Goal: Task Accomplishment & Management: Complete application form

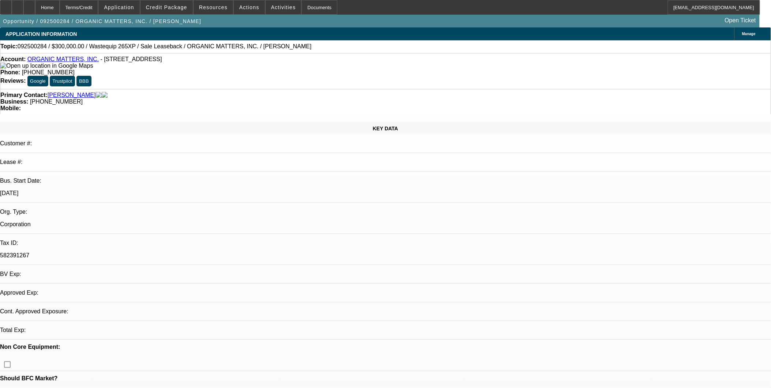
select select "0"
select select "2"
select select "0"
select select "1"
select select "2"
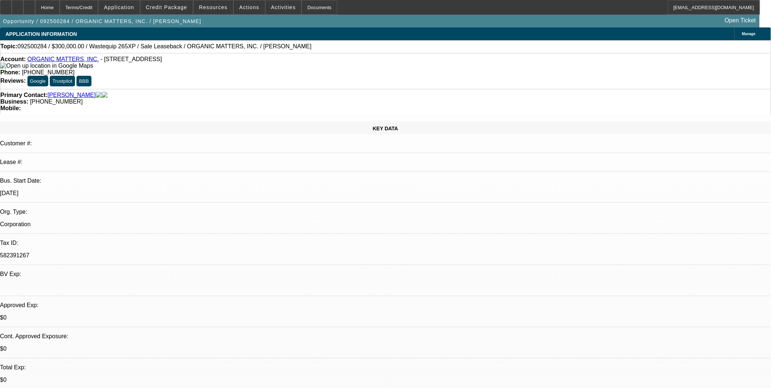
select select "6"
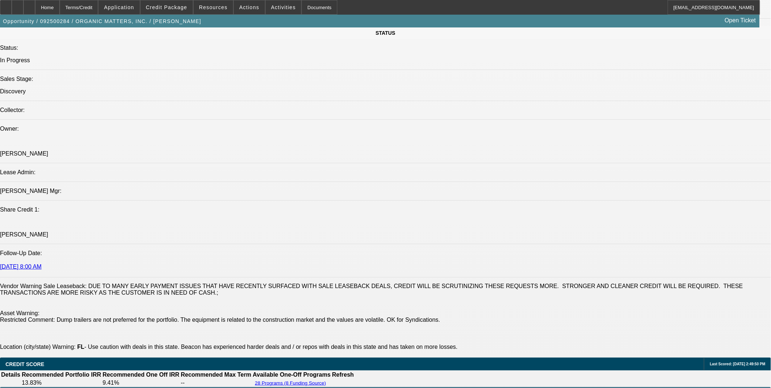
scroll to position [1016, 0]
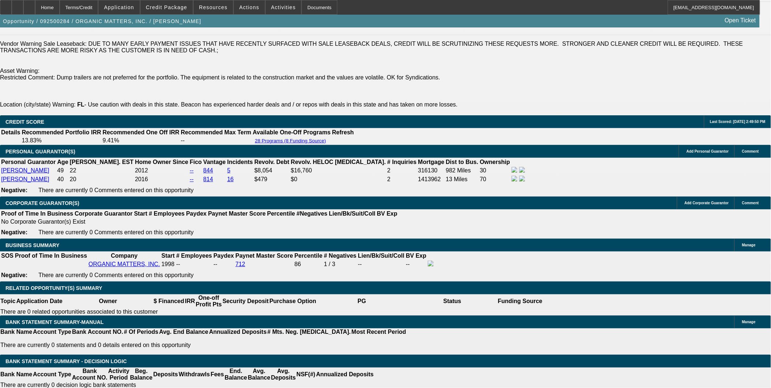
drag, startPoint x: 389, startPoint y: 227, endPoint x: 385, endPoint y: 228, distance: 4.1
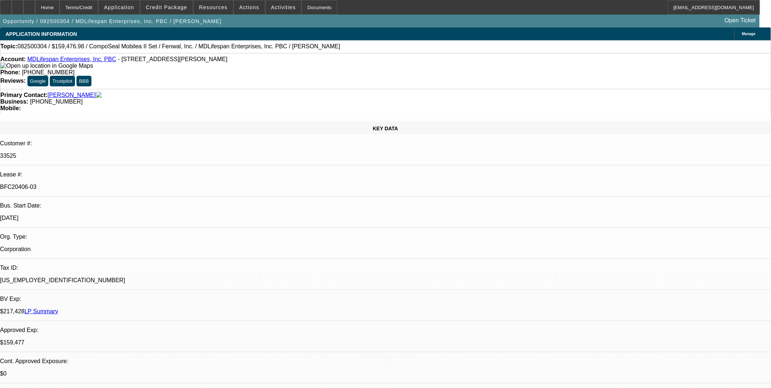
select select "0"
select select "2"
select select "0"
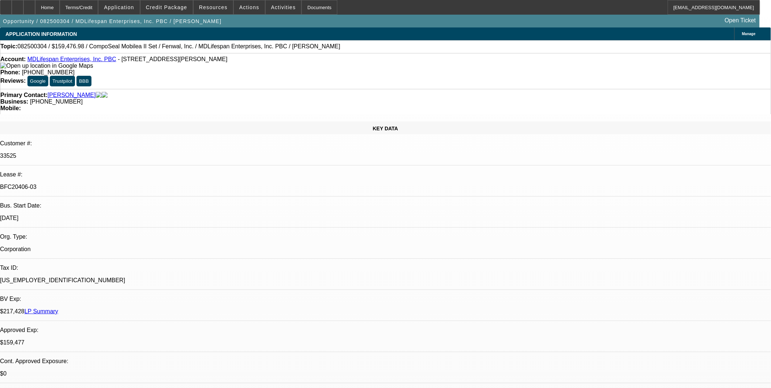
select select "0"
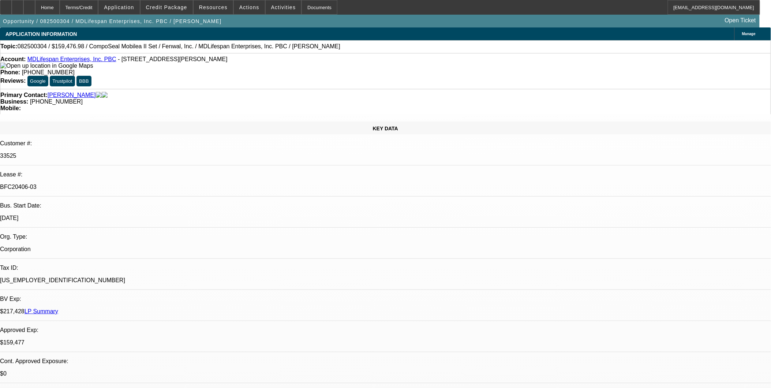
select select "2"
select select "0"
select select "1"
select select "2"
select select "6"
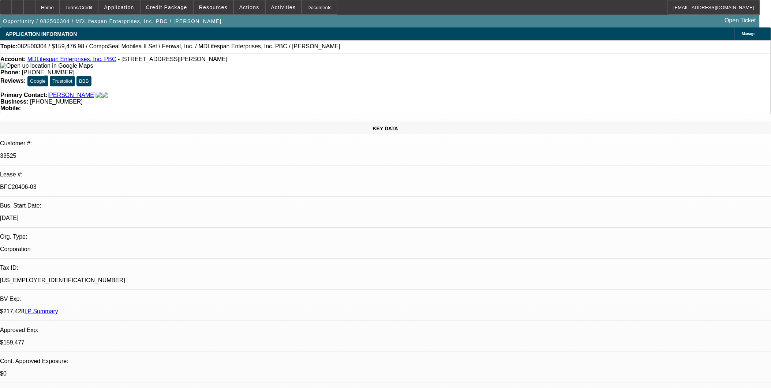
select select "1"
select select "6"
select select "1"
select select "3"
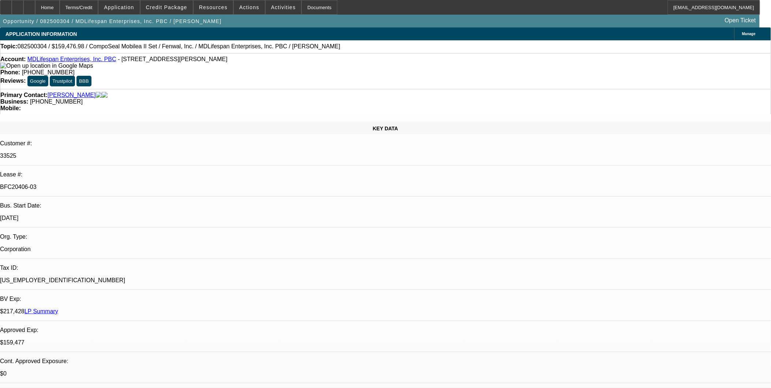
select select "6"
select select "1"
select select "2"
select select "6"
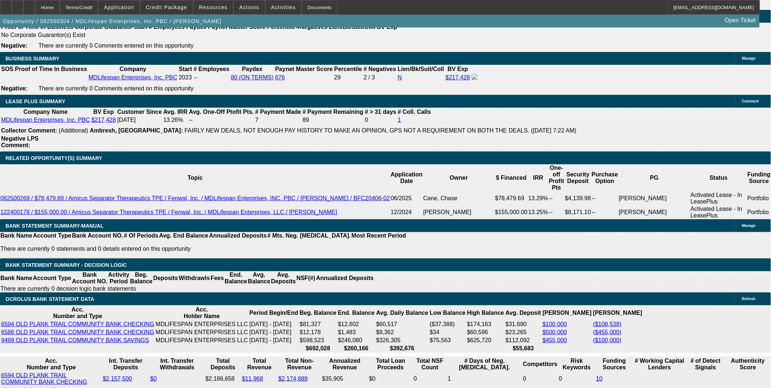
scroll to position [1194, 0]
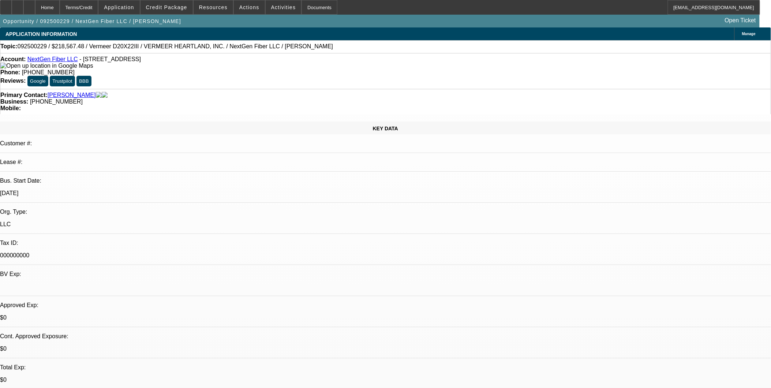
select select "0.1"
select select "2"
select select "0"
select select "6"
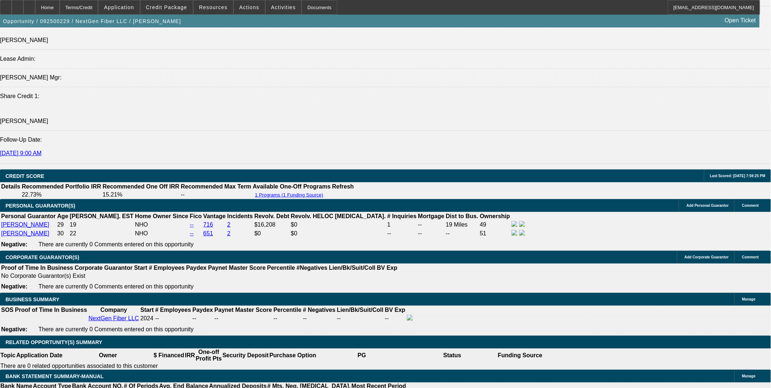
scroll to position [895, 0]
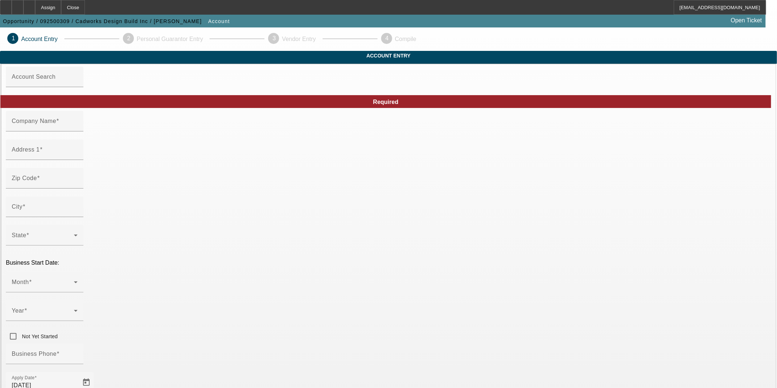
type input "Cadworks Design Build Inc"
type input "[STREET_ADDRESS]"
type input "44124"
type input "Mayfield Heights"
type input "(330) 678-6785"
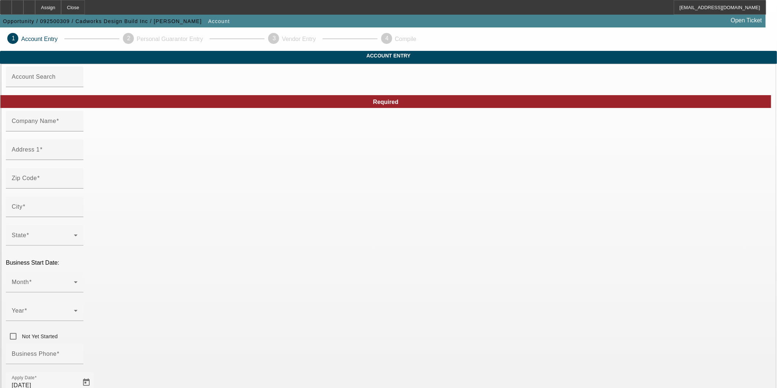
type input "Apt 103"
type input "rbrowne@cadworksinc.com"
type input "Cuyahoga"
type input "93-4178504"
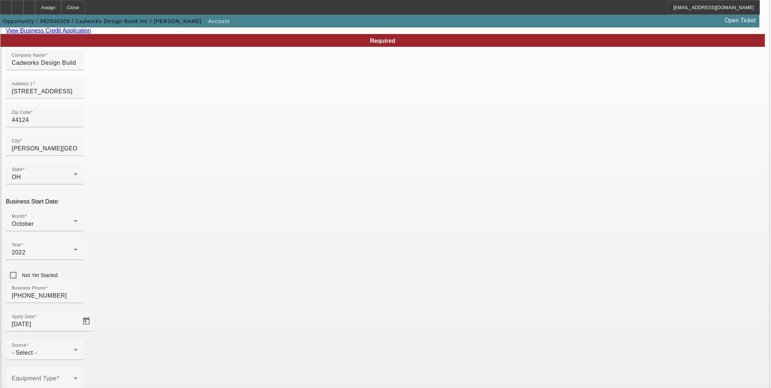
scroll to position [123, 0]
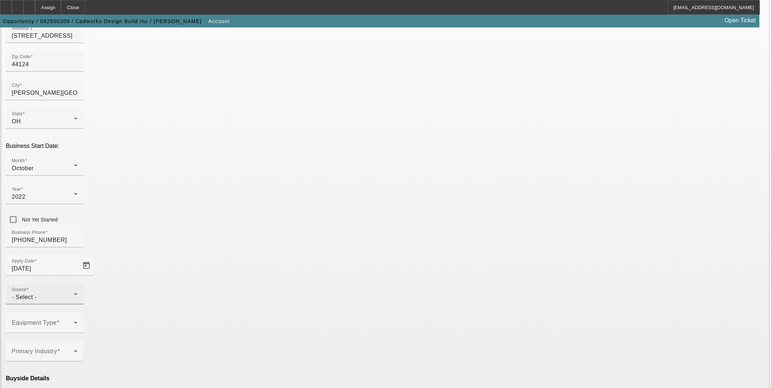
click at [74, 293] on div "- Select -" at bounding box center [43, 297] width 62 height 9
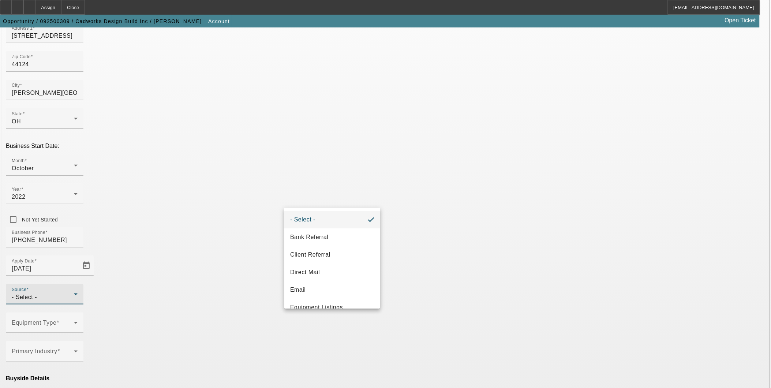
click at [123, 186] on div at bounding box center [385, 194] width 771 height 388
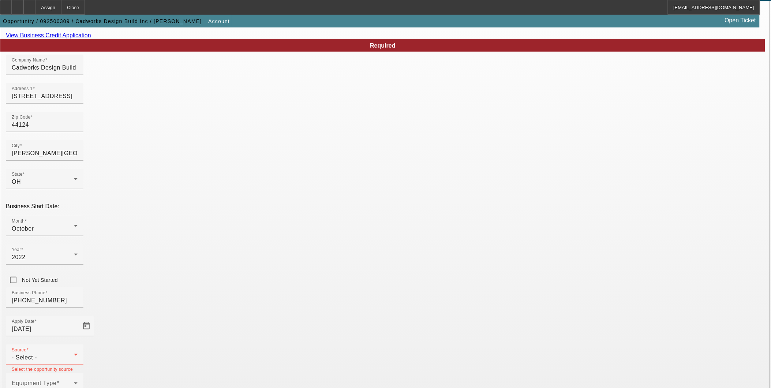
scroll to position [0, 0]
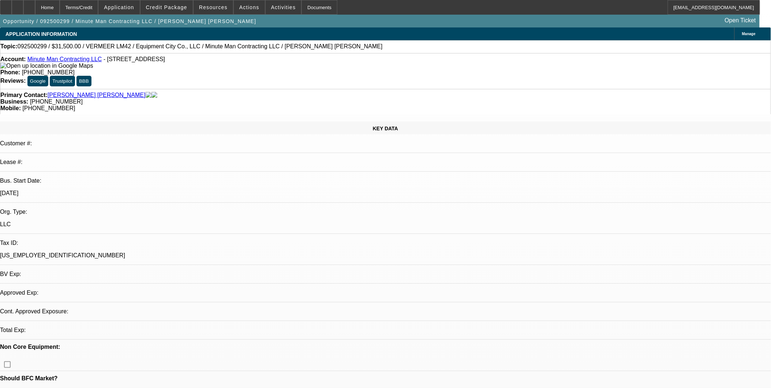
select select "0.1"
select select "2"
select select "0"
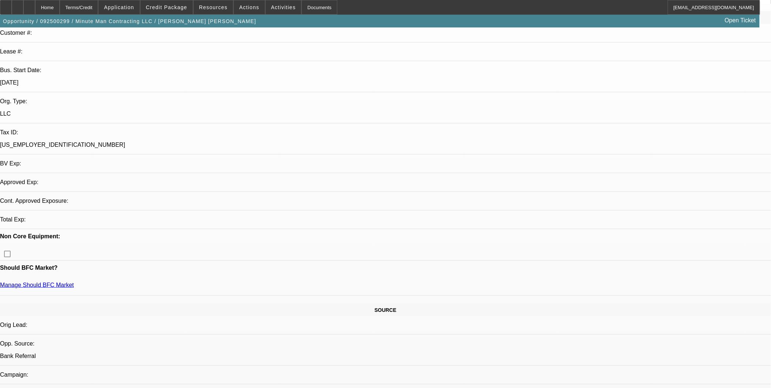
select select "1"
select select "2"
select select "6"
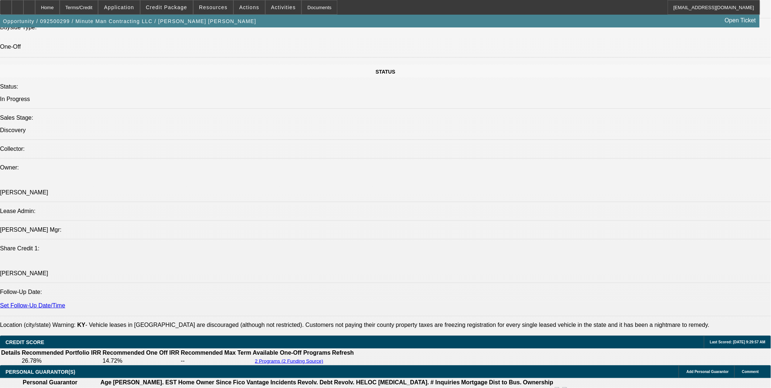
scroll to position [854, 0]
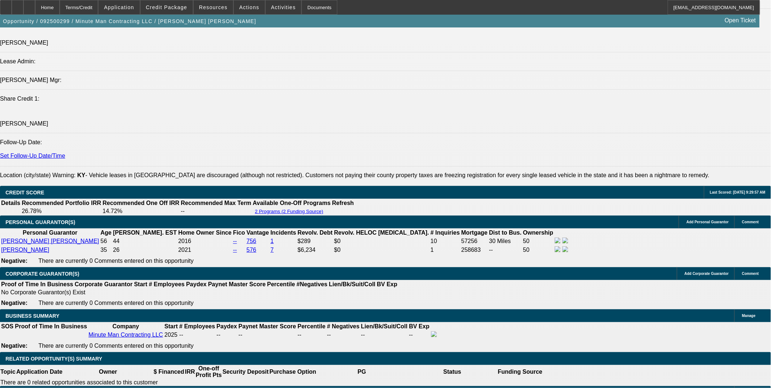
scroll to position [935, 0]
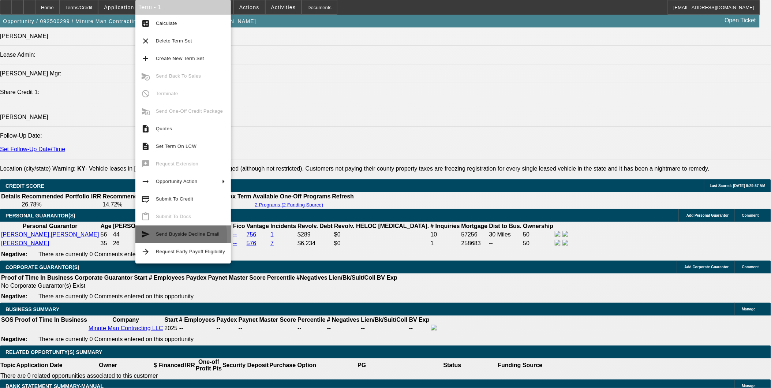
click at [160, 237] on span "Send Buyside Decline Email" at bounding box center [190, 234] width 69 height 9
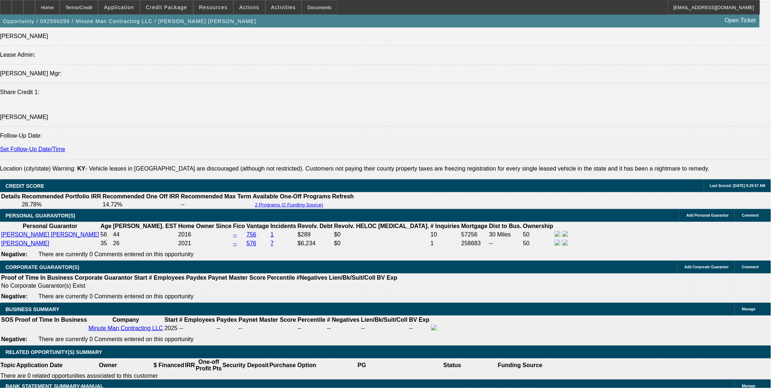
scroll to position [0, 0]
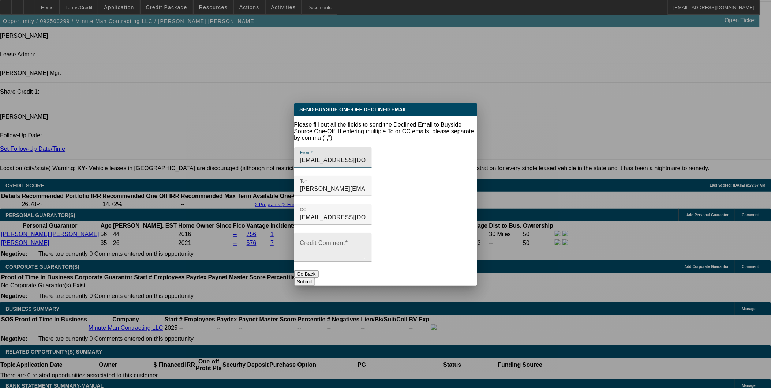
click at [366, 242] on textarea "Credit Comment" at bounding box center [333, 251] width 66 height 18
type textarea "Unfortunately - we are unable to help on this one."
click at [349, 242] on textarea "Unfortunately - we are unable to help on this one." at bounding box center [333, 251] width 66 height 18
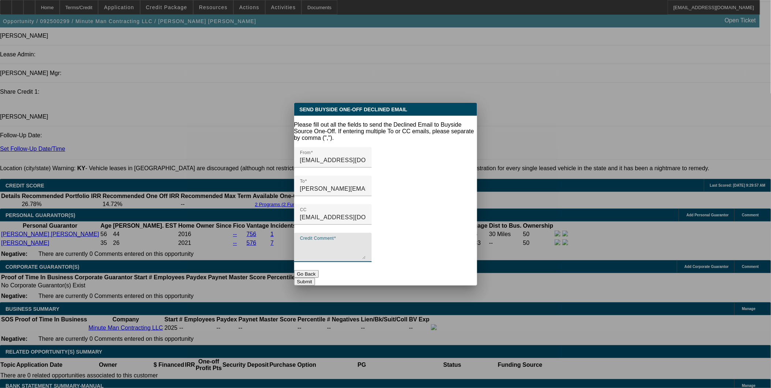
click at [342, 276] on div "Send Buyside One-Off Declined Email Please fill out all the fields to send the …" at bounding box center [385, 194] width 183 height 183
click at [307, 293] on div at bounding box center [385, 194] width 771 height 388
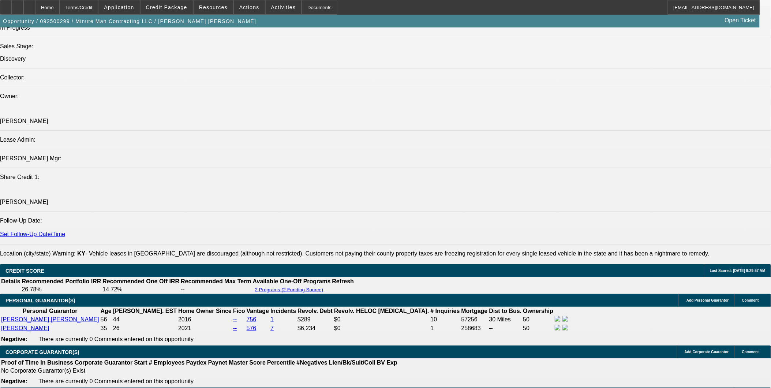
scroll to position [895, 0]
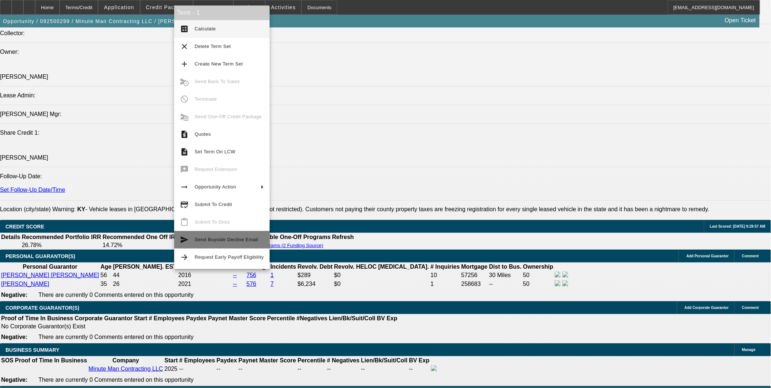
click at [227, 244] on span "Send Buyside Decline Email" at bounding box center [229, 239] width 69 height 9
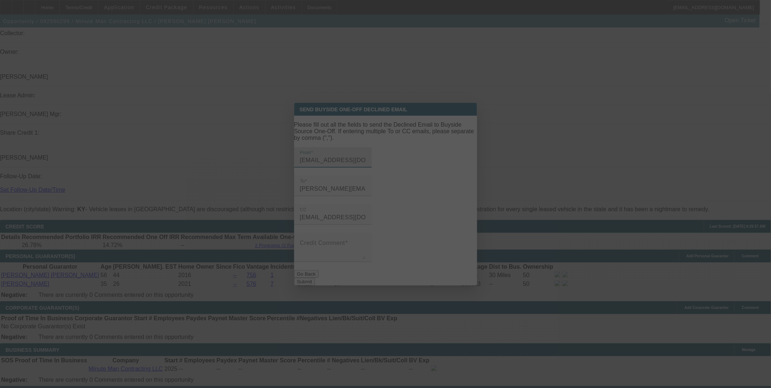
scroll to position [0, 0]
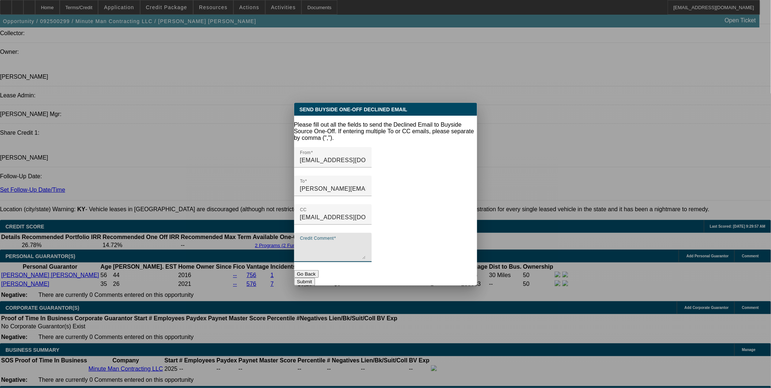
click at [365, 242] on textarea "Credit Comment" at bounding box center [333, 251] width 66 height 18
paste textarea "Unfortunately - we are unable to help on this one."
type textarea "Unfortunately - we are unable to help on this one. Matthew's credit is just too…"
click at [315, 278] on button "Submit" at bounding box center [304, 282] width 21 height 8
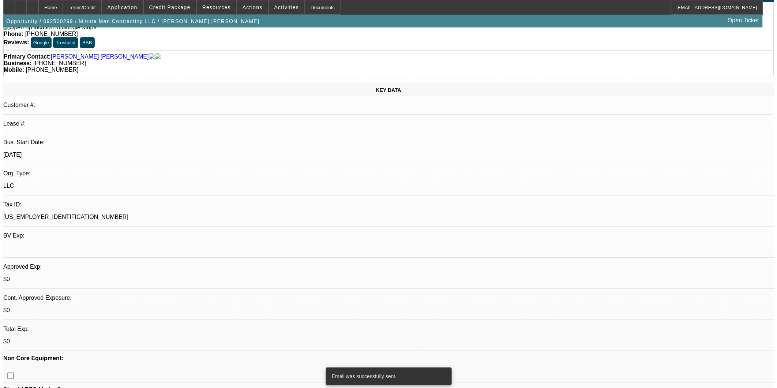
scroll to position [0, 0]
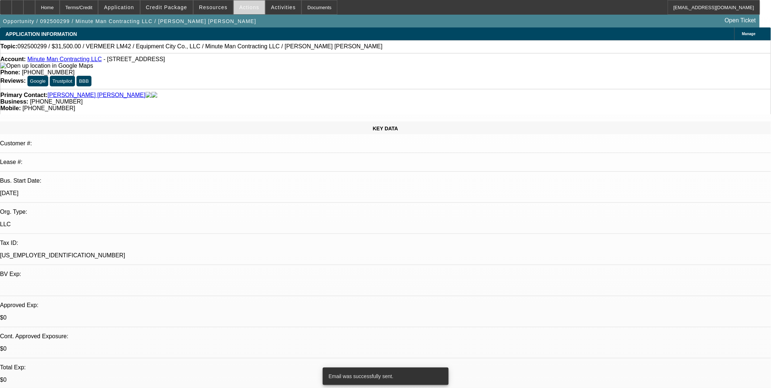
click at [247, 5] on span "Actions" at bounding box center [249, 7] width 20 height 6
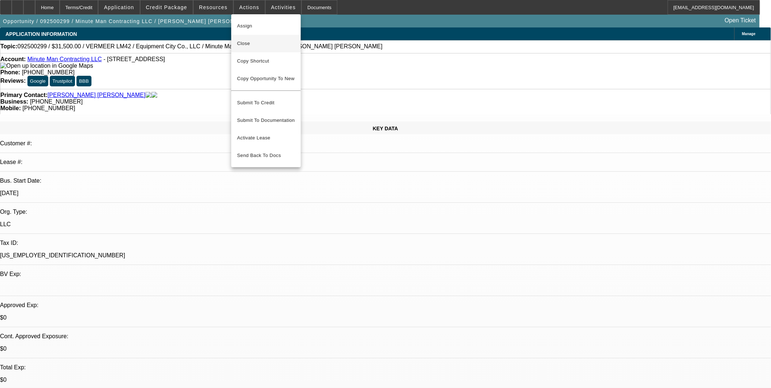
click at [260, 44] on span "Close" at bounding box center [266, 43] width 58 height 9
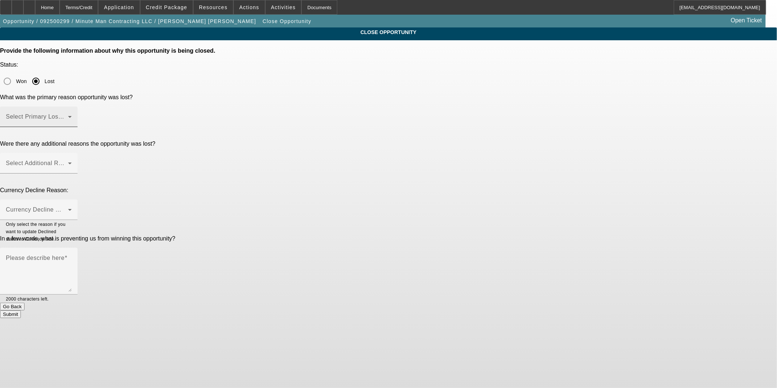
click at [68, 115] on span at bounding box center [37, 119] width 62 height 9
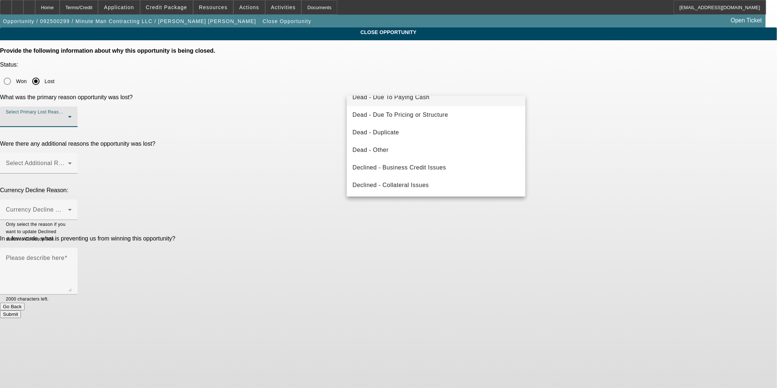
scroll to position [81, 0]
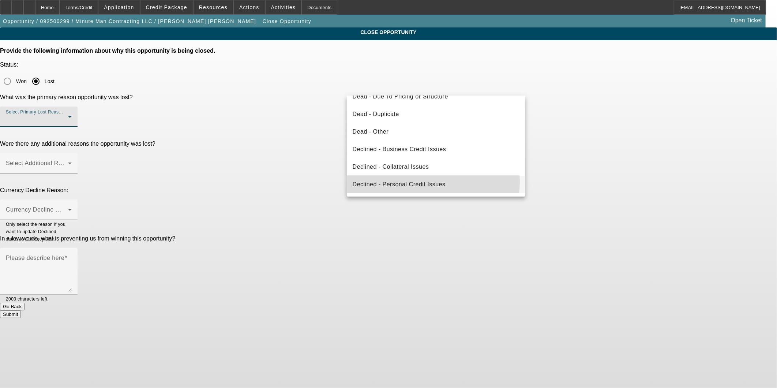
click at [423, 181] on span "Declined - Personal Credit Issues" at bounding box center [399, 184] width 93 height 9
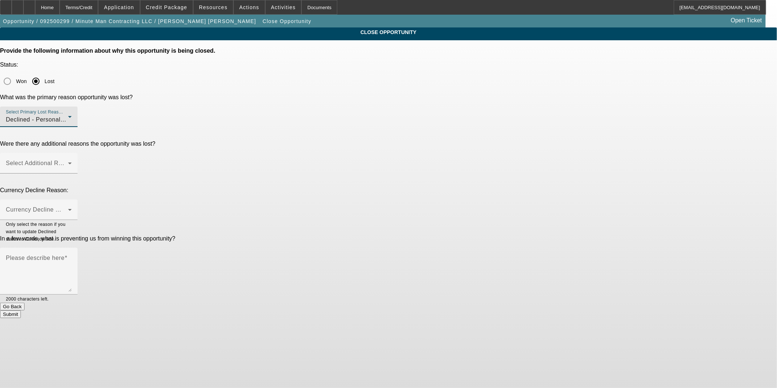
click at [335, 141] on div "Were there any additional reasons the opportunity was lost? Select Additional R…" at bounding box center [388, 161] width 777 height 41
click at [68, 162] on span at bounding box center [37, 166] width 62 height 9
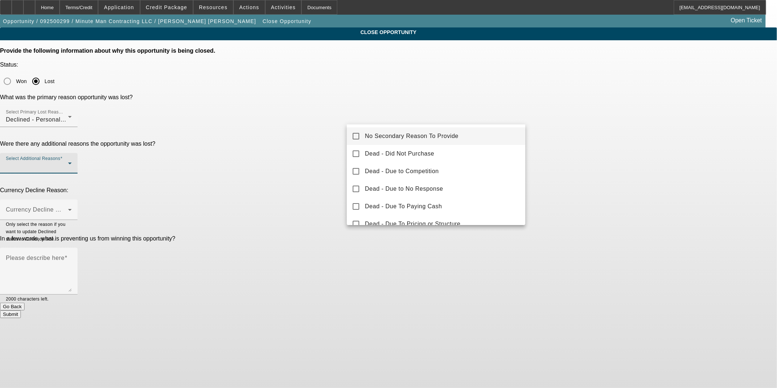
click at [391, 134] on span "No Secondary Reason To Provide" at bounding box center [412, 136] width 94 height 9
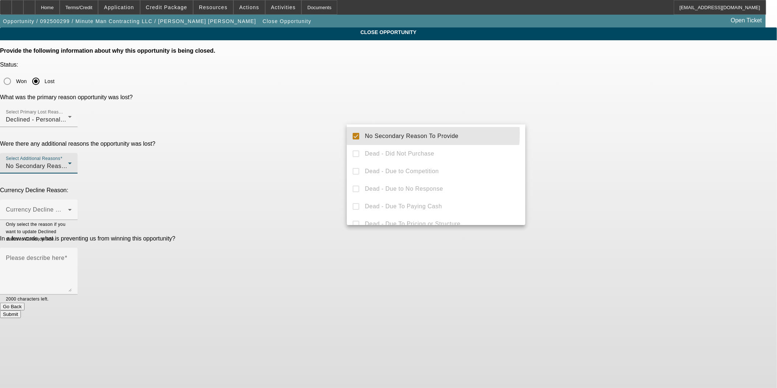
click at [313, 143] on div at bounding box center [388, 194] width 777 height 388
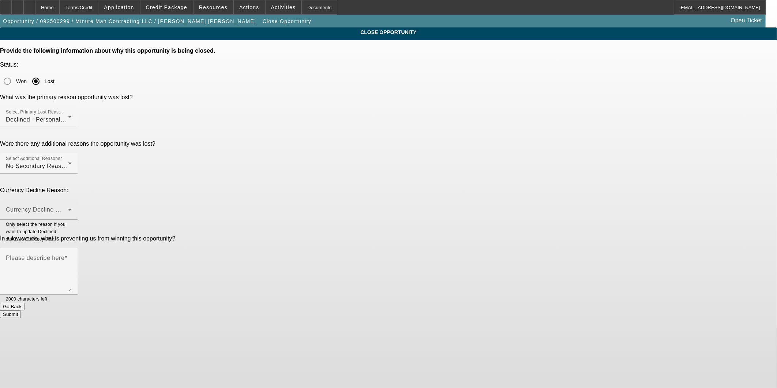
click at [68, 208] on span at bounding box center [37, 212] width 62 height 9
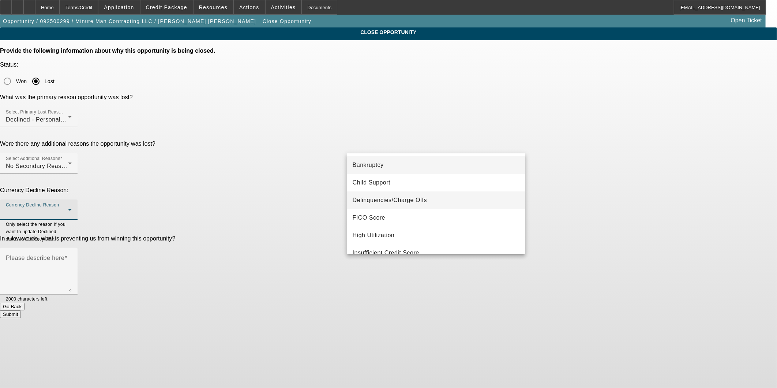
click at [396, 194] on mat-option "Delinquencies/Charge Offs" at bounding box center [436, 200] width 179 height 18
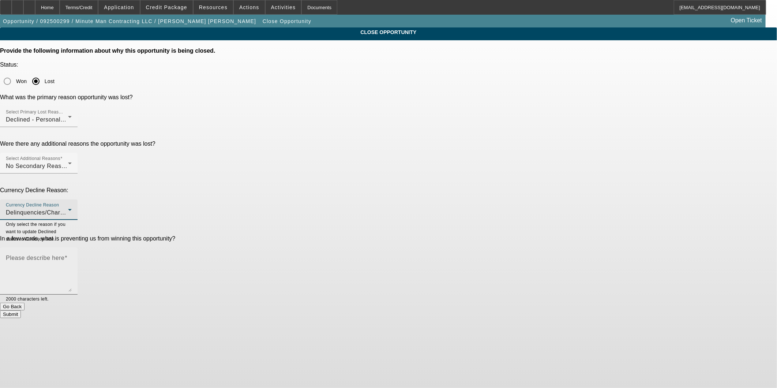
click at [72, 257] on textarea "Please describe here" at bounding box center [39, 274] width 66 height 35
type textarea "S"
type textarea "C"
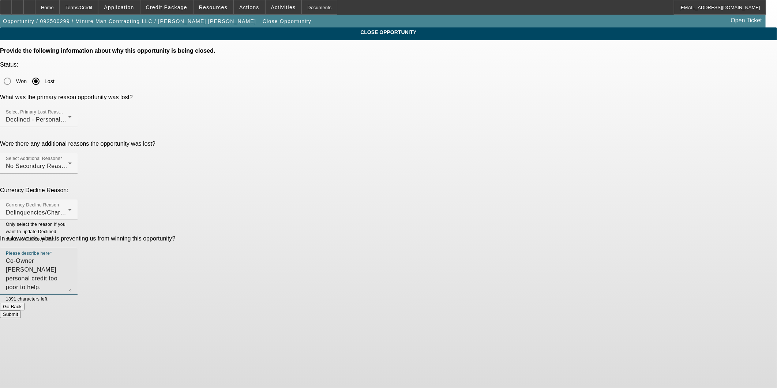
type textarea "Co-Owner Matthew personal credit too poor to help. Described in detail in decli…"
click at [21, 310] on button "Submit" at bounding box center [10, 314] width 21 height 8
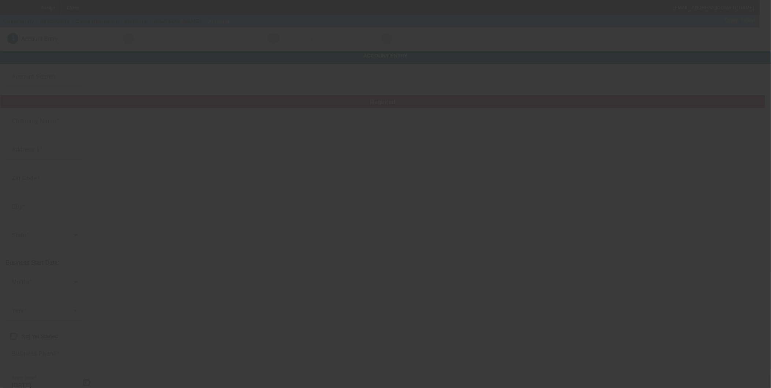
type input "Currency"
type input "Cadworks Design Build Inc"
type input "[STREET_ADDRESS]"
type input "44124"
type input "[PERSON_NAME][GEOGRAPHIC_DATA]"
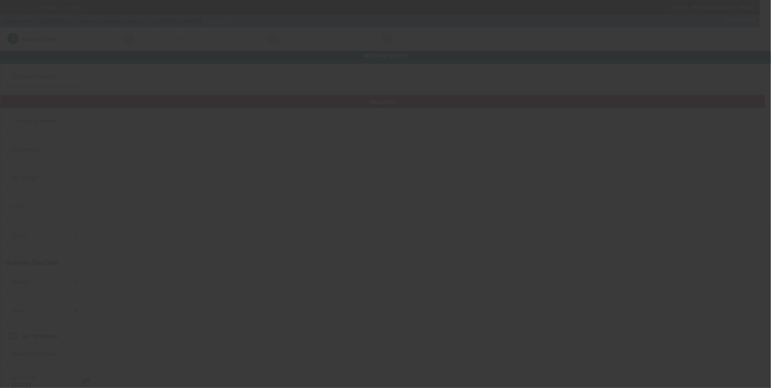
type input "[PHONE_NUMBER]"
type input "Apt 103"
type input "[EMAIL_ADDRESS][DOMAIN_NAME]"
type input "Cuyahoga"
type input "[US_EMPLOYER_IDENTIFICATION_NUMBER]"
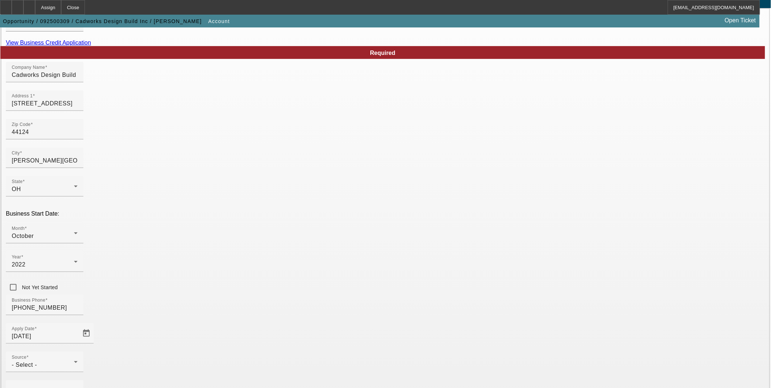
scroll to position [123, 0]
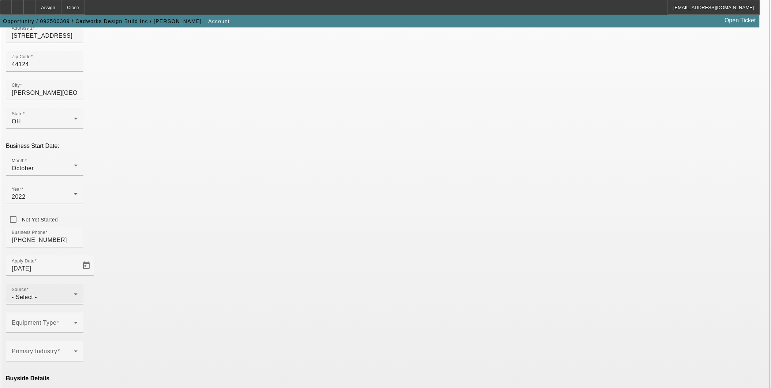
click at [74, 293] on div "- Select -" at bounding box center [43, 297] width 62 height 9
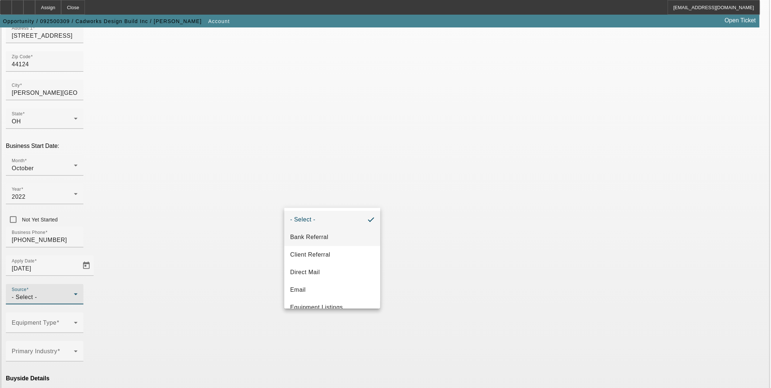
click at [321, 231] on mat-option "Bank Referral" at bounding box center [332, 237] width 96 height 18
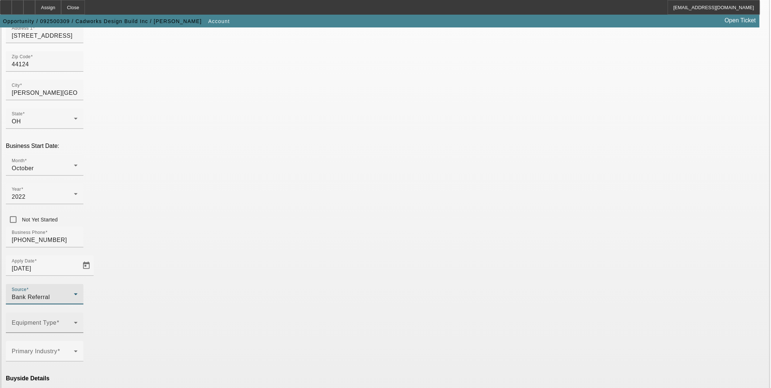
click at [74, 321] on span at bounding box center [43, 325] width 62 height 9
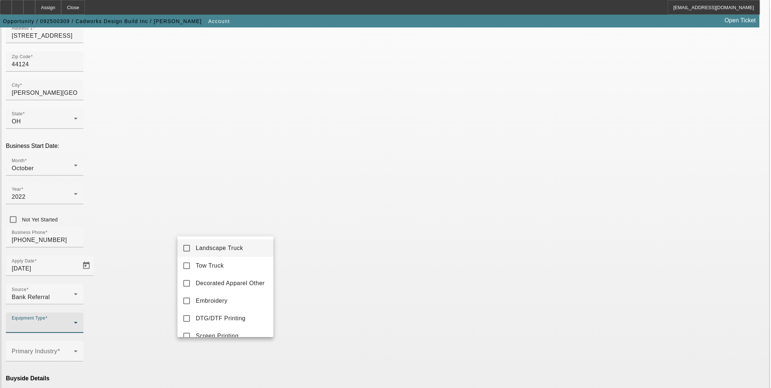
click at [327, 231] on div at bounding box center [385, 194] width 771 height 388
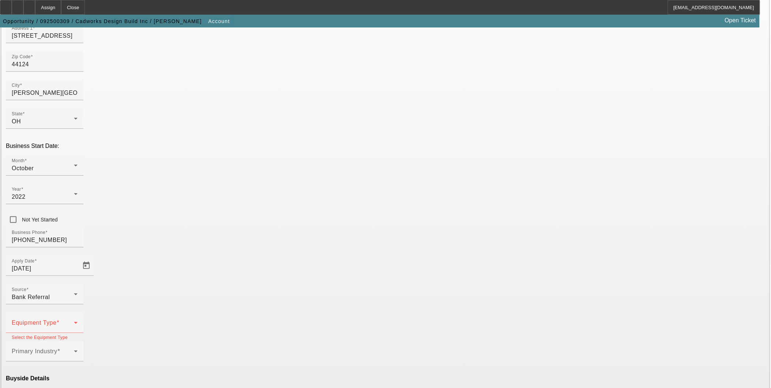
scroll to position [1, 0]
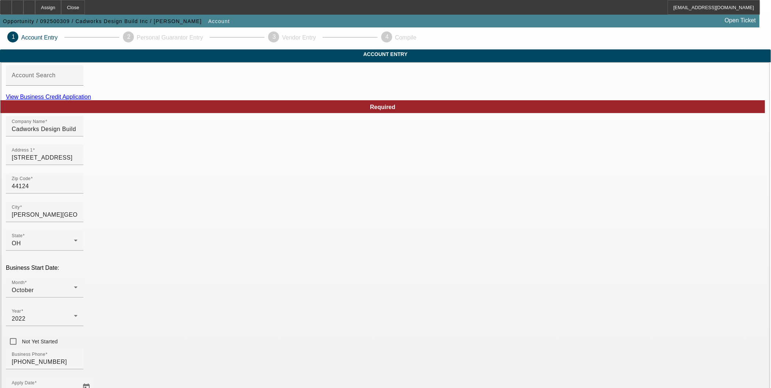
click at [91, 100] on link "View Business Credit Application" at bounding box center [48, 97] width 85 height 6
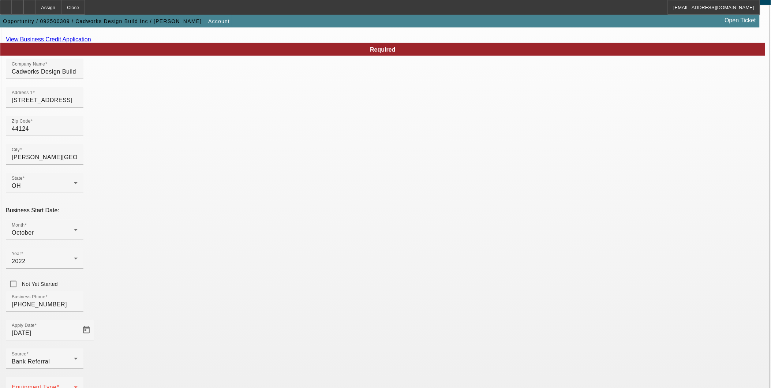
scroll to position [83, 0]
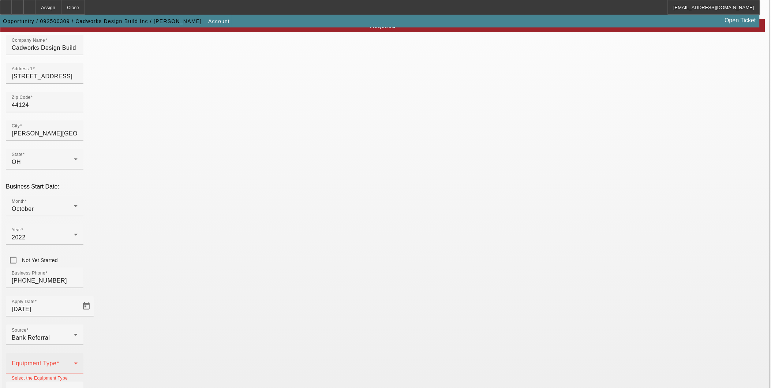
click at [74, 362] on span at bounding box center [43, 366] width 62 height 9
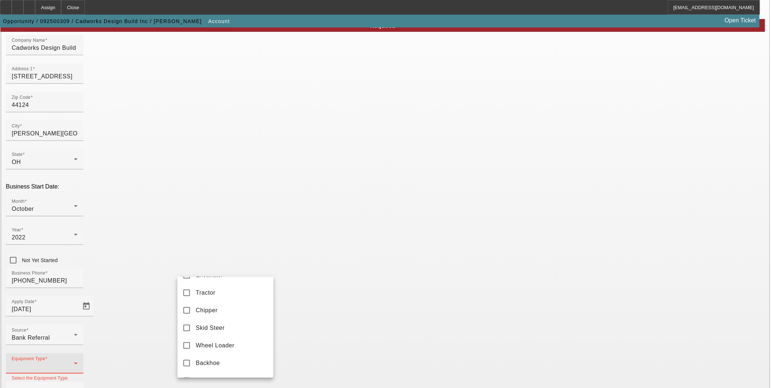
scroll to position [244, 0]
click at [218, 317] on mat-option "Skid Steer" at bounding box center [226, 309] width 96 height 18
click at [305, 294] on div at bounding box center [385, 194] width 771 height 388
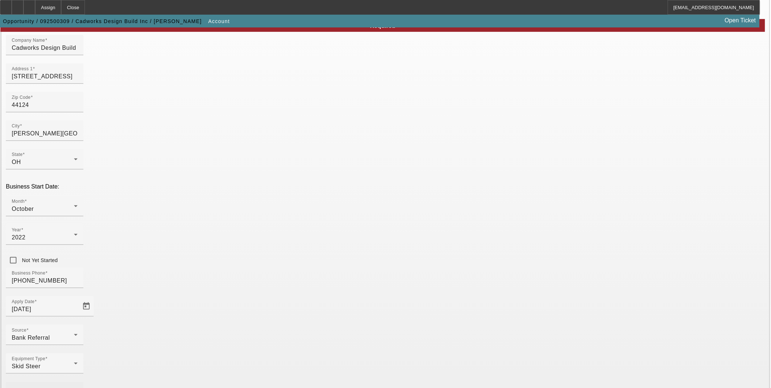
click at [74, 388] on span at bounding box center [43, 395] width 62 height 9
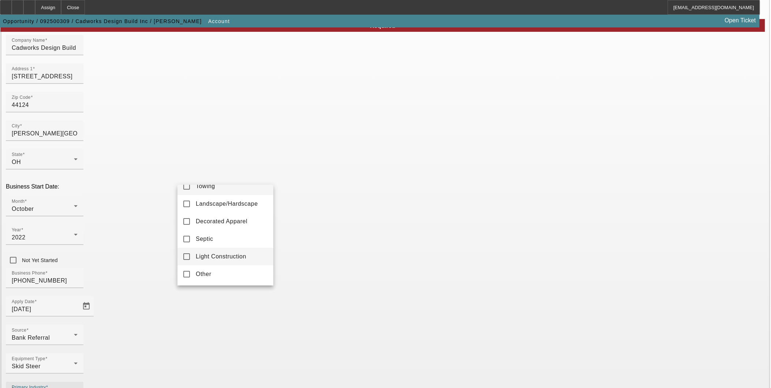
click at [220, 254] on span "Light Construction" at bounding box center [221, 256] width 51 height 9
click at [328, 260] on div at bounding box center [385, 194] width 771 height 388
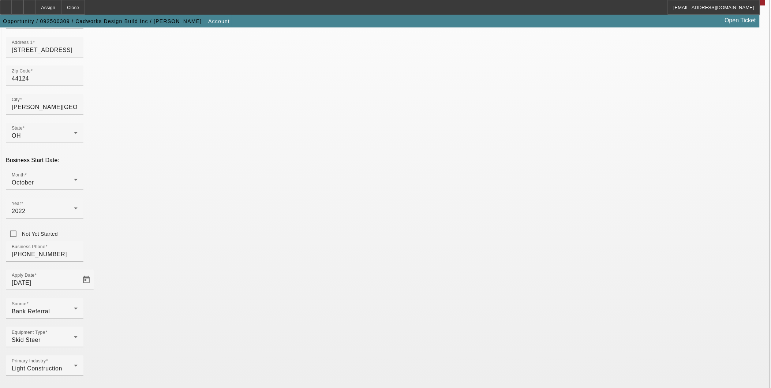
scroll to position [123, 0]
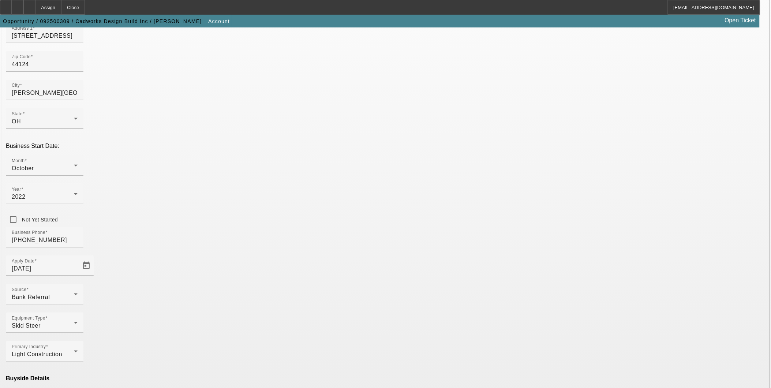
click at [227, 322] on mat-option "Ineligible" at bounding box center [226, 323] width 96 height 18
drag, startPoint x: 297, startPoint y: 367, endPoint x: 378, endPoint y: 354, distance: 82.3
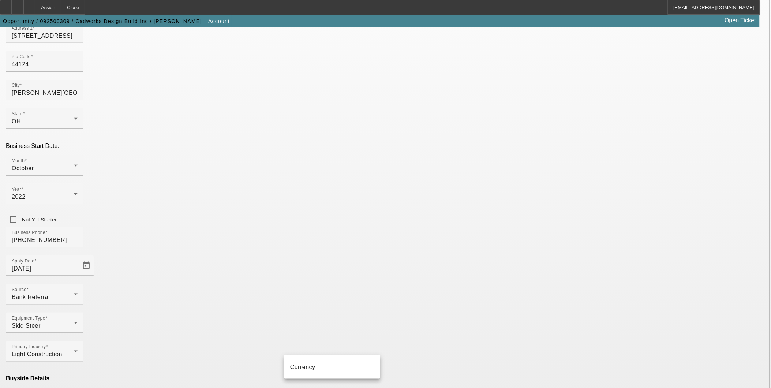
click at [297, 367] on span "Currency" at bounding box center [302, 367] width 25 height 6
type input "Currency"
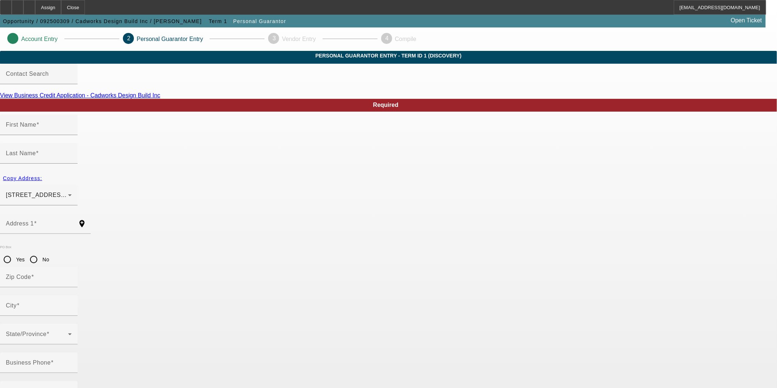
type input "Robert"
type input "Browne"
type input "220 Fox Hollow Dr"
radio input "true"
type input "44124"
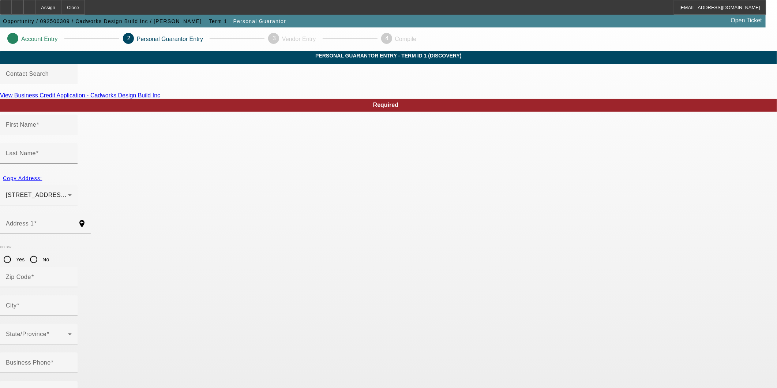
type input "Mayfield Heights"
type input "(330) 678-6785"
type input "100"
type input "139-48-7091"
type input "rbrowne@cadworksinc.com"
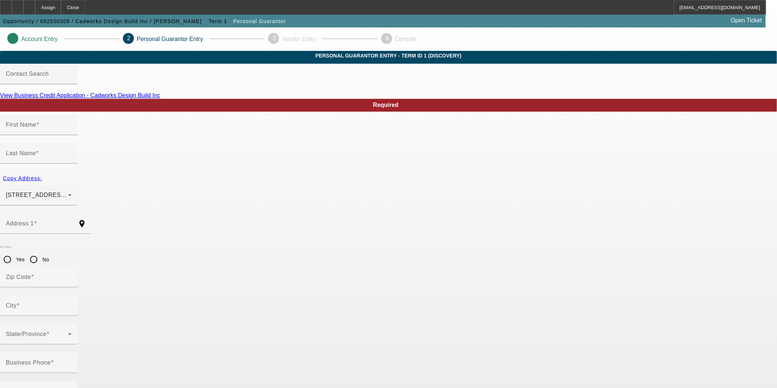
type input "Apt 103"
type input "(330) 678-6785"
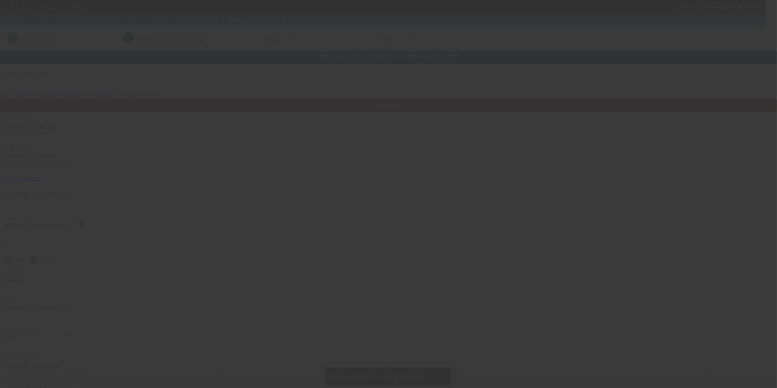
type input "Lamont"
type input "Porter"
type input "1232 Belleflower Rd"
type input "44307"
type input "Akron"
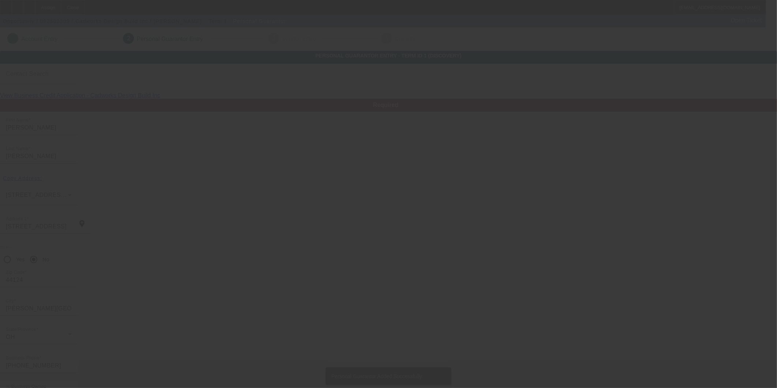
type input "(330) 678-6785"
type input "51"
type input "280-86-0062"
type input "pcf.limited@gmail.com"
type input "R."
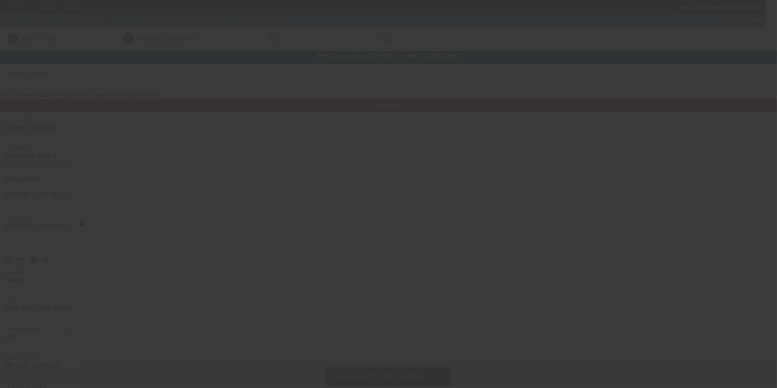
type input "(330) 410-0850"
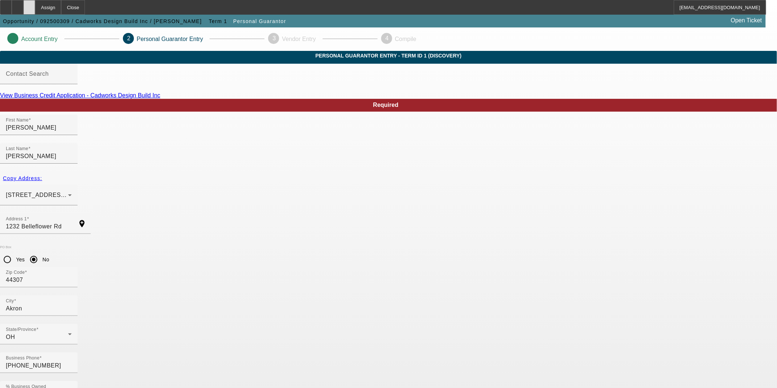
click at [35, 9] on div at bounding box center [29, 7] width 12 height 15
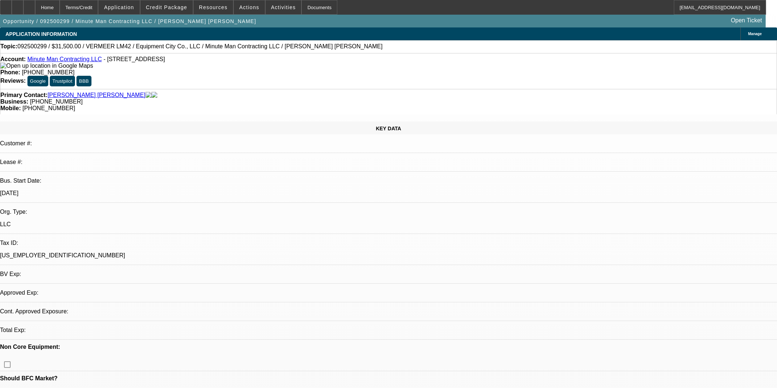
select select "0.1"
select select "2"
select select "0"
select select "6"
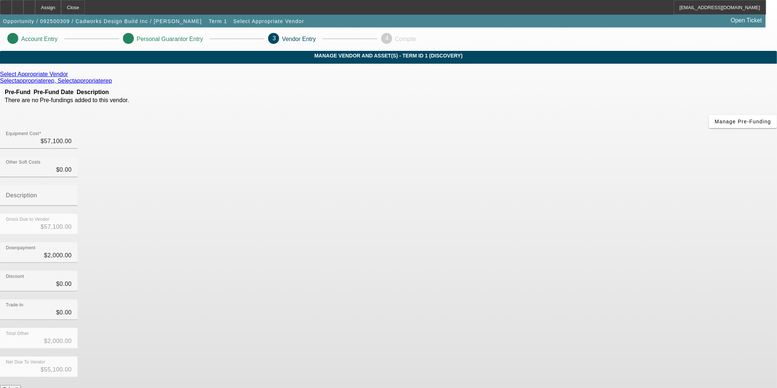
click at [21, 385] on button "Submit" at bounding box center [10, 389] width 21 height 8
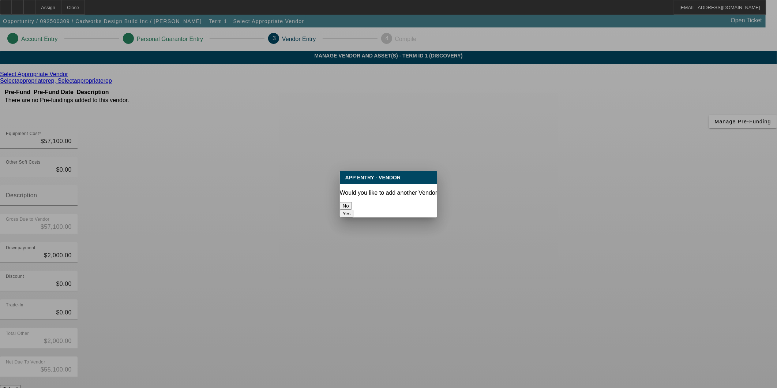
click at [352, 202] on button "No" at bounding box center [346, 206] width 12 height 8
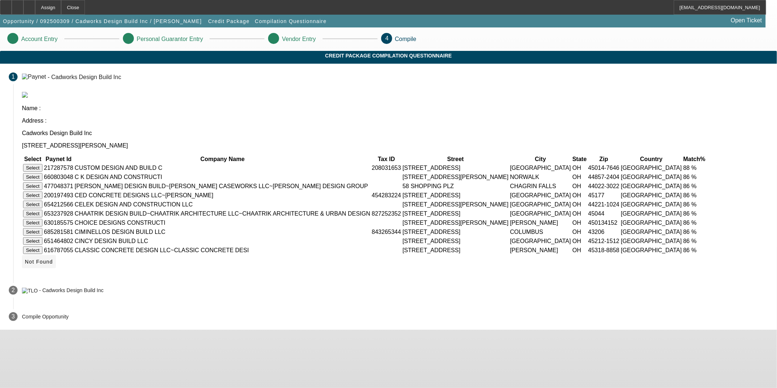
click at [53, 265] on span "Not Found" at bounding box center [39, 262] width 28 height 6
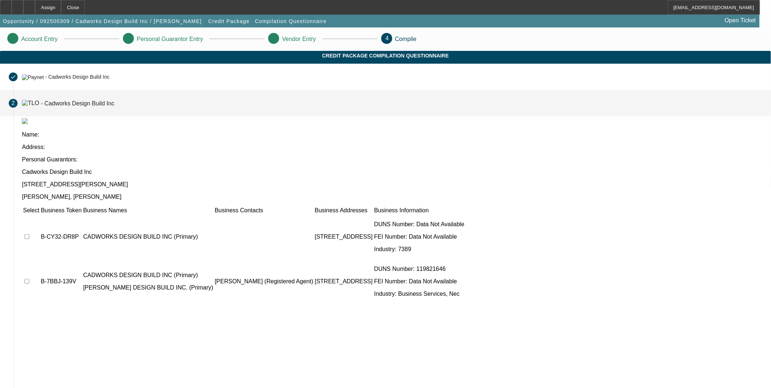
click at [29, 234] on input "checkbox" at bounding box center [27, 236] width 5 height 5
checkbox input "true"
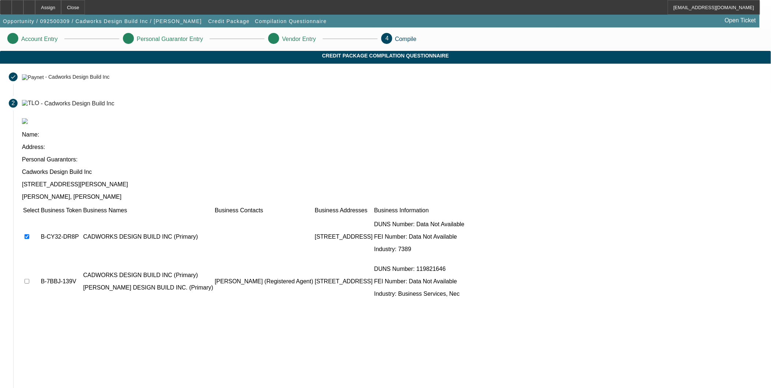
click at [29, 279] on input "checkbox" at bounding box center [27, 281] width 5 height 5
checkbox input "true"
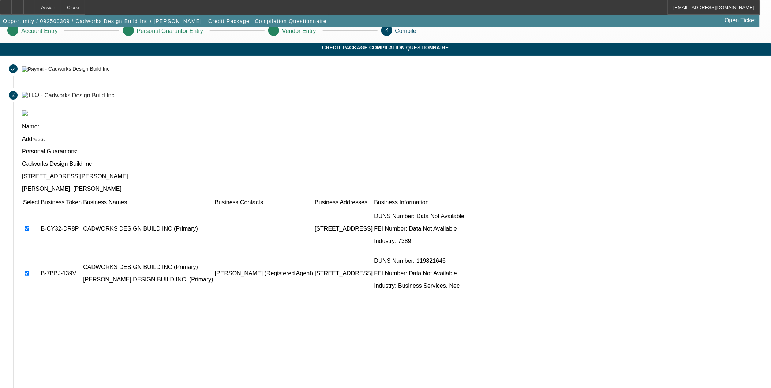
scroll to position [16, 0]
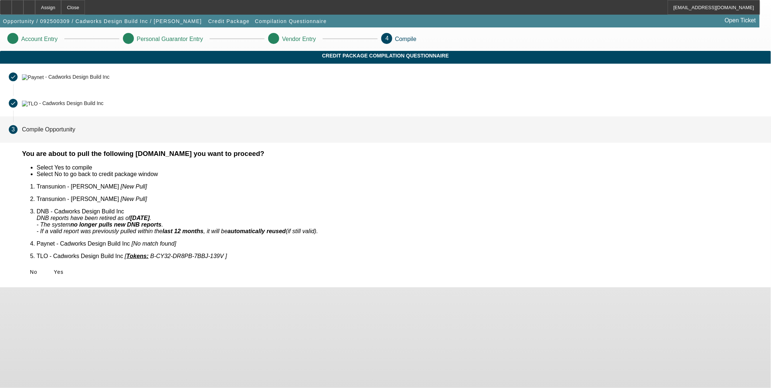
scroll to position [0, 0]
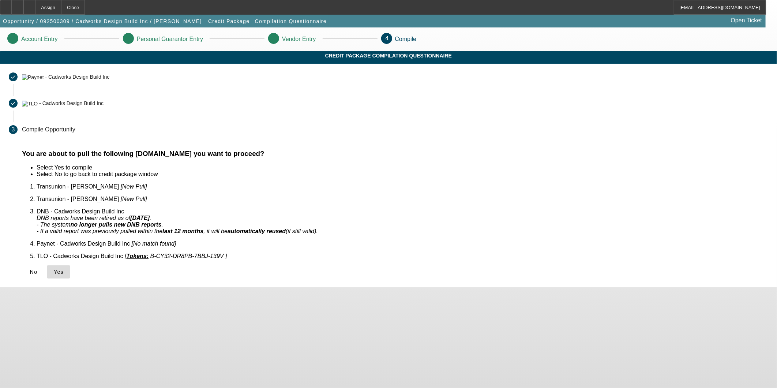
click at [64, 269] on span "Yes" at bounding box center [59, 272] width 10 height 6
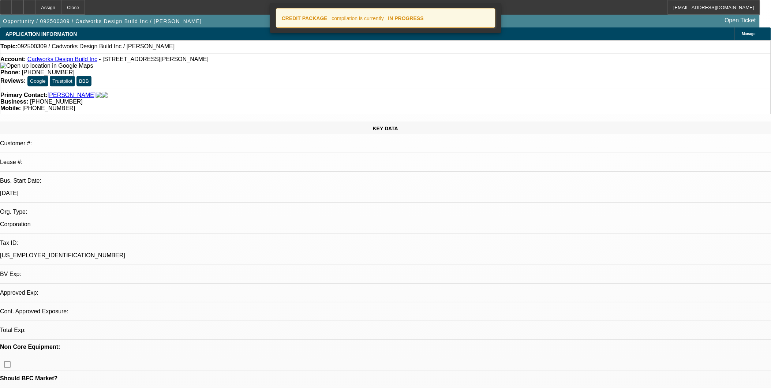
select select "0"
select select "2"
select select "0"
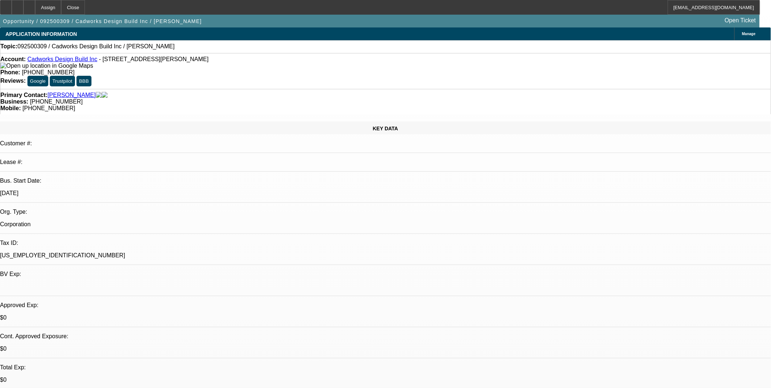
select select "1"
select select "2"
select select "6"
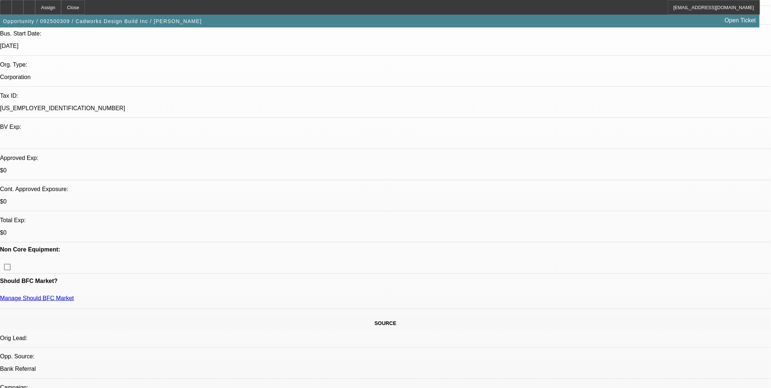
scroll to position [41, 0]
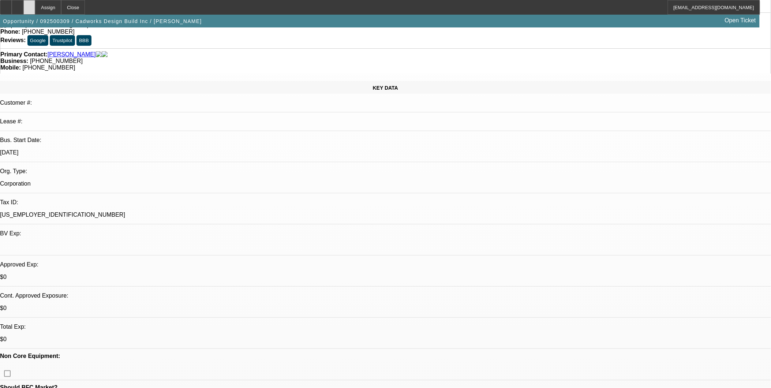
drag, startPoint x: 52, startPoint y: 10, endPoint x: 244, endPoint y: 76, distance: 203.3
click at [35, 10] on div at bounding box center [29, 7] width 12 height 15
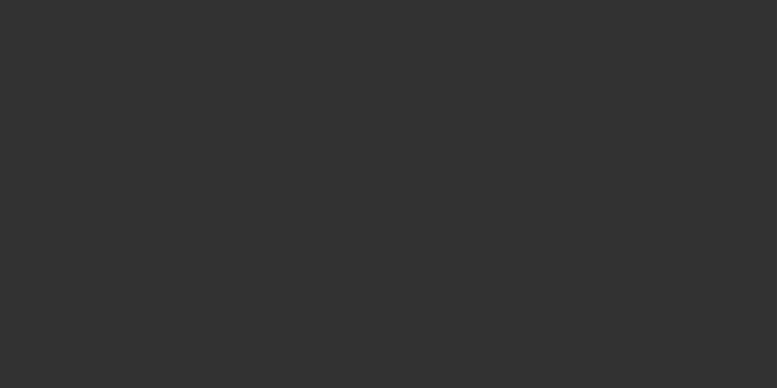
select select "0"
select select "2"
select select "0"
select select "6"
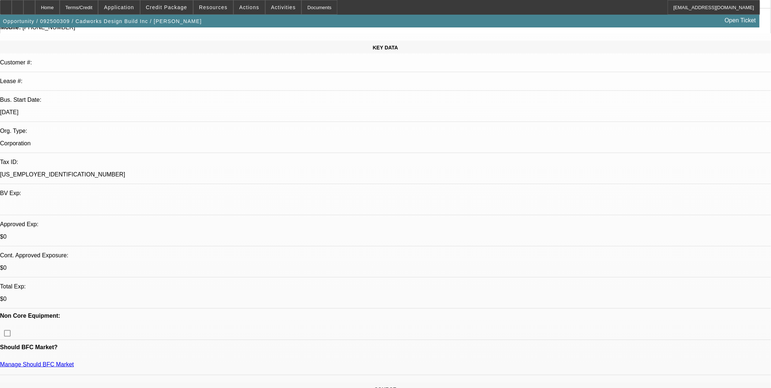
scroll to position [163, 0]
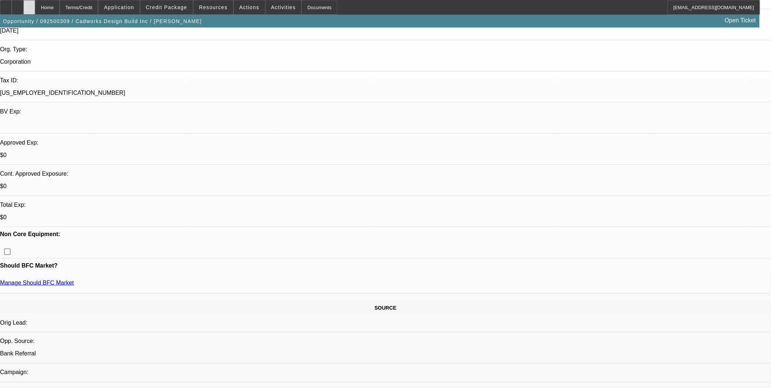
click at [29, 5] on icon at bounding box center [29, 5] width 0 height 0
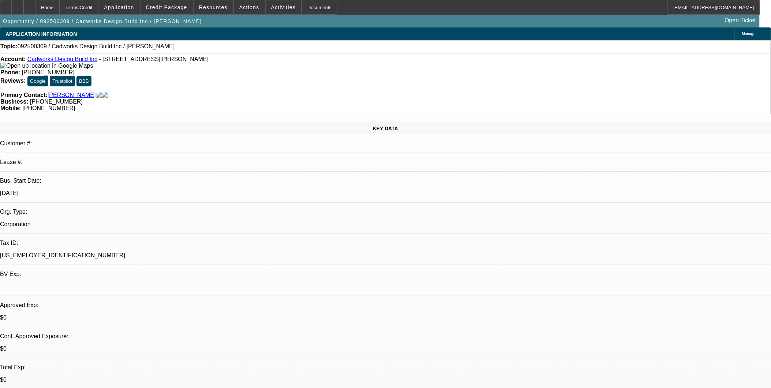
select select "0"
select select "2"
select select "0"
select select "1"
select select "2"
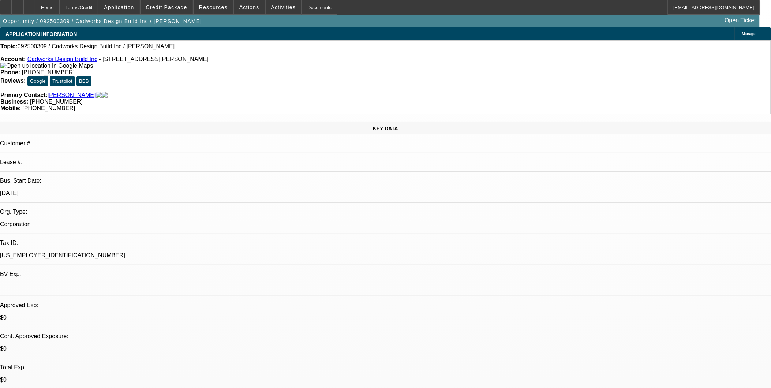
select select "6"
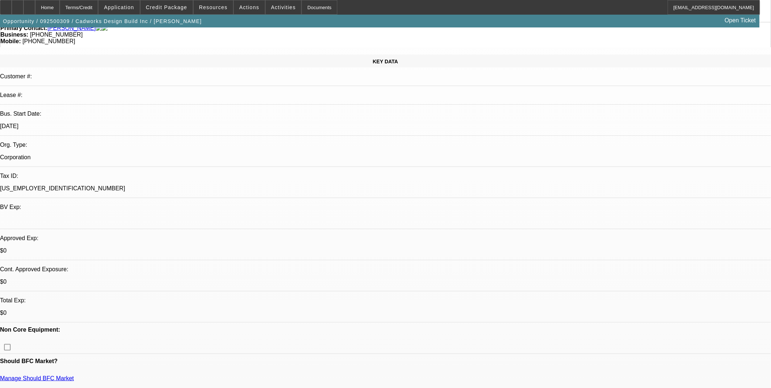
scroll to position [81, 0]
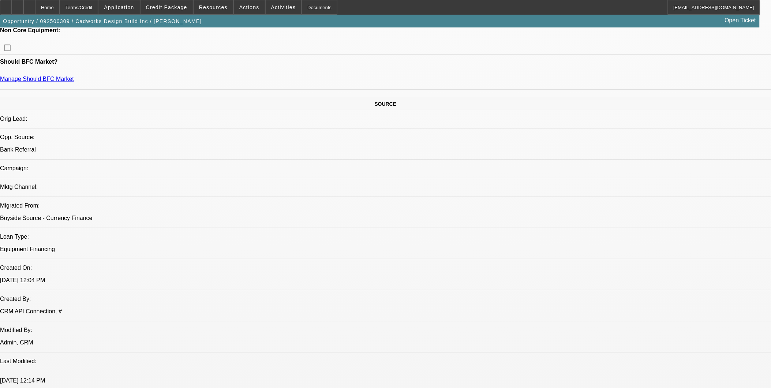
scroll to position [325, 0]
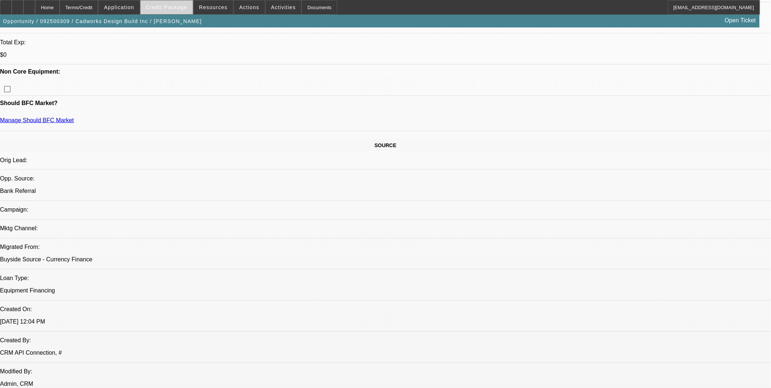
click at [180, 4] on span at bounding box center [167, 8] width 52 height 18
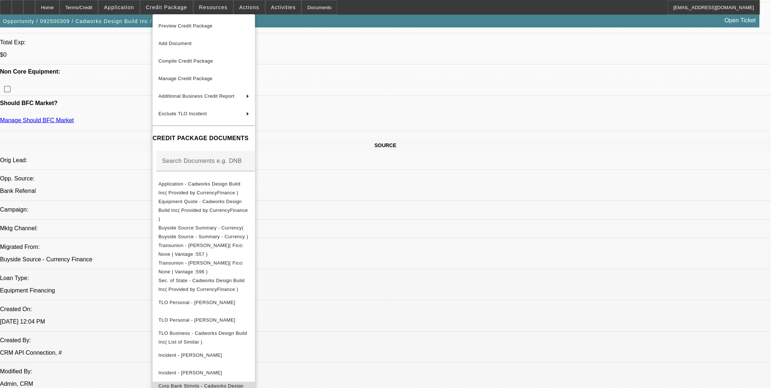
click at [237, 383] on span "Corp Bank Stmnts - Cadworks Design Build Inc( Provided by CurrencyFinance )" at bounding box center [203, 394] width 90 height 23
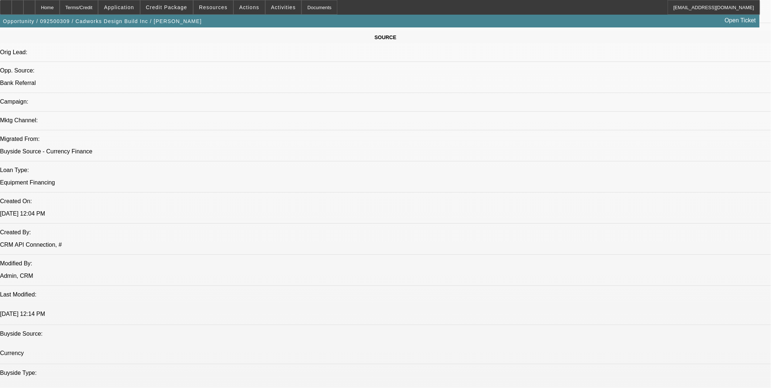
scroll to position [447, 0]
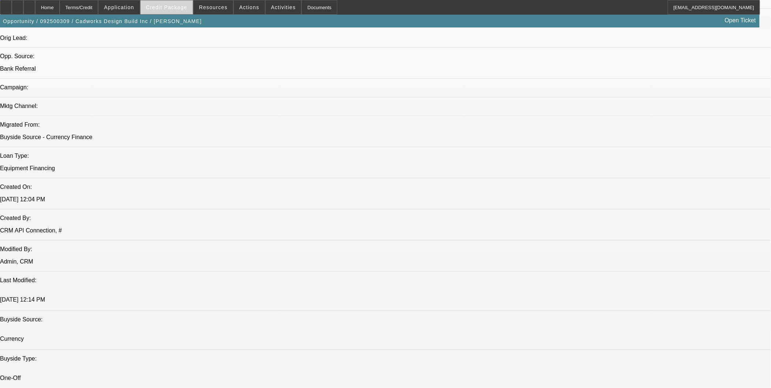
click at [181, 5] on span "Credit Package" at bounding box center [166, 7] width 41 height 6
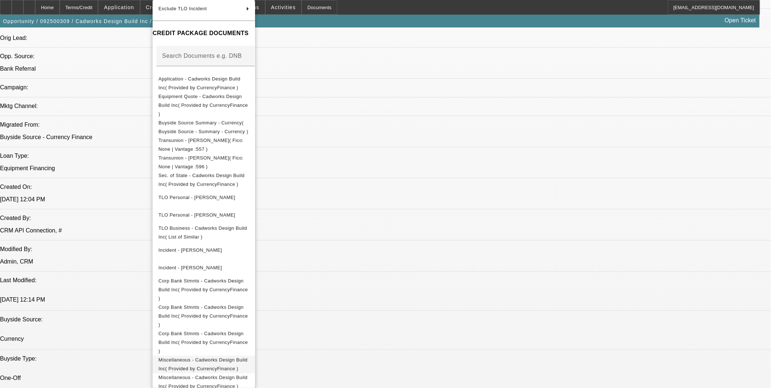
scroll to position [93, 0]
click at [247, 372] on span "Miscellaneous - Cadworks Design Build Inc( Provided by CurrencyFinance )" at bounding box center [202, 379] width 89 height 14
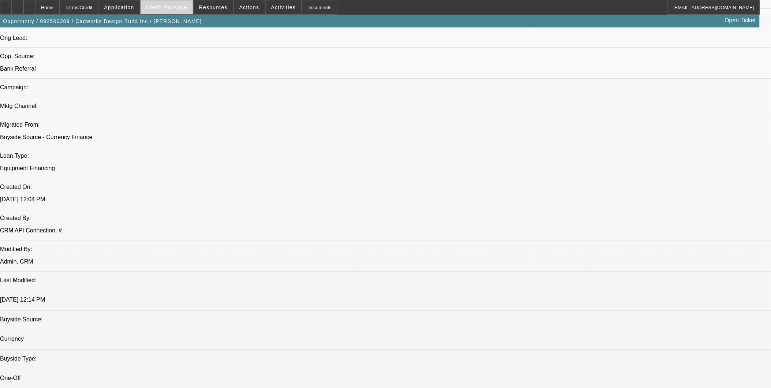
click at [187, 9] on span "Credit Package" at bounding box center [166, 7] width 41 height 6
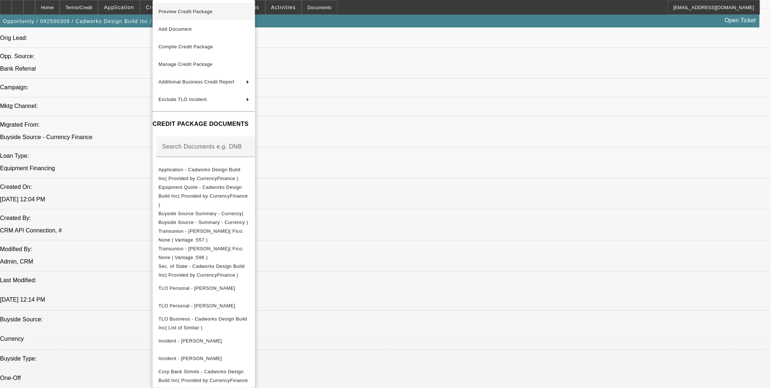
click at [194, 17] on button "Preview Credit Package" at bounding box center [204, 12] width 102 height 18
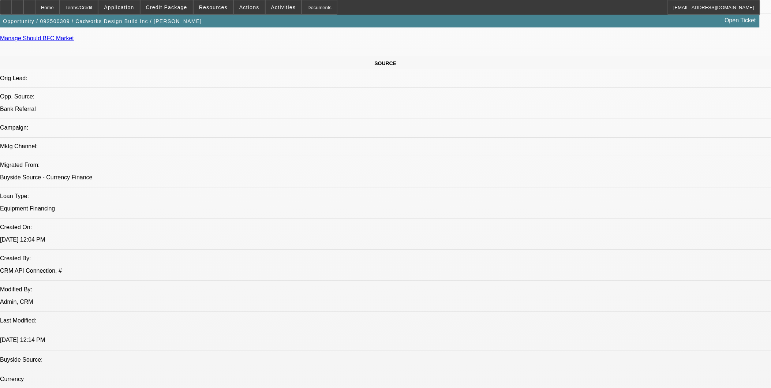
scroll to position [284, 0]
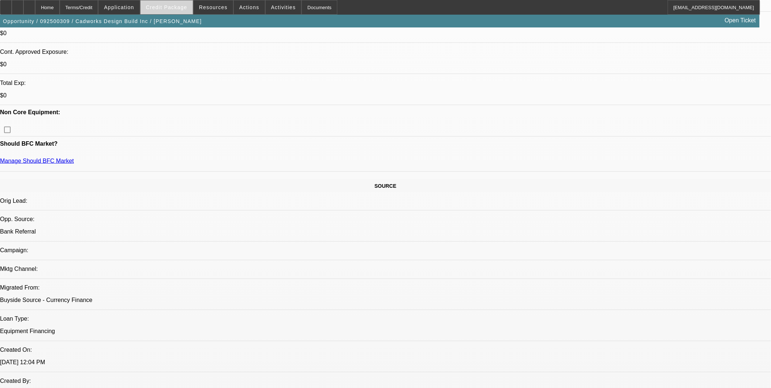
click at [180, 11] on span at bounding box center [167, 8] width 52 height 18
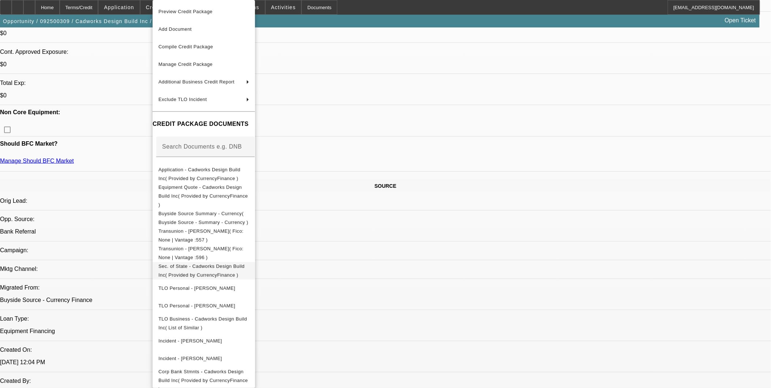
click at [244, 262] on span "Sec. of State - Cadworks Design Build Inc( Provided by CurrencyFinance )" at bounding box center [203, 271] width 91 height 18
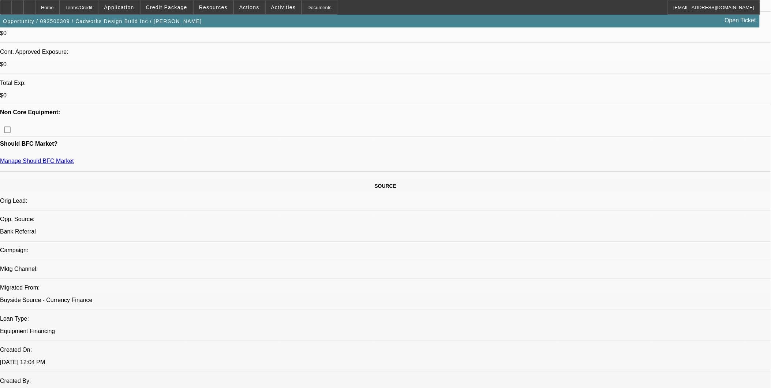
drag, startPoint x: 588, startPoint y: 205, endPoint x: 679, endPoint y: 206, distance: 90.8
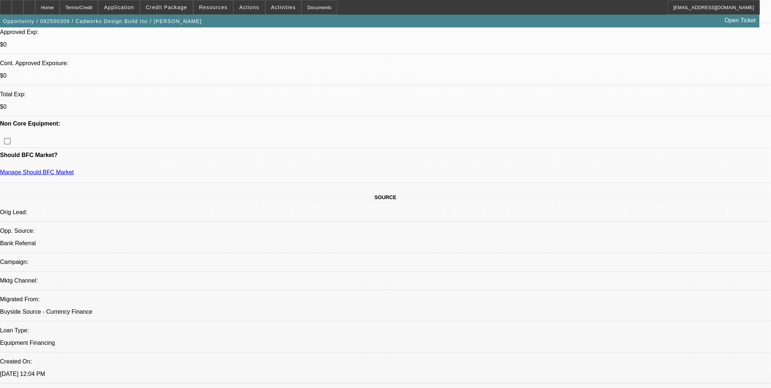
scroll to position [407, 0]
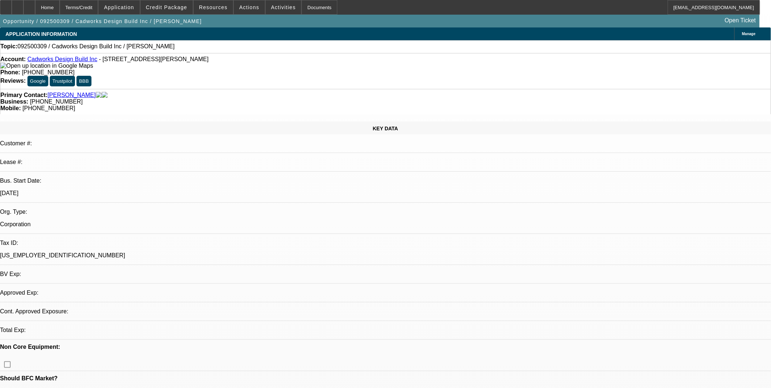
select select "0"
select select "2"
select select "0"
select select "1"
select select "2"
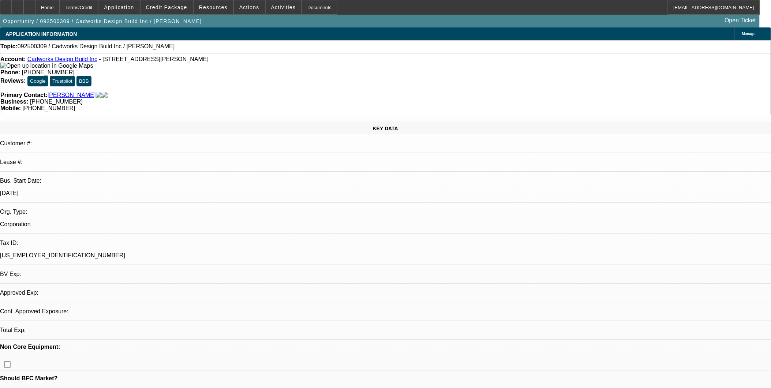
select select "6"
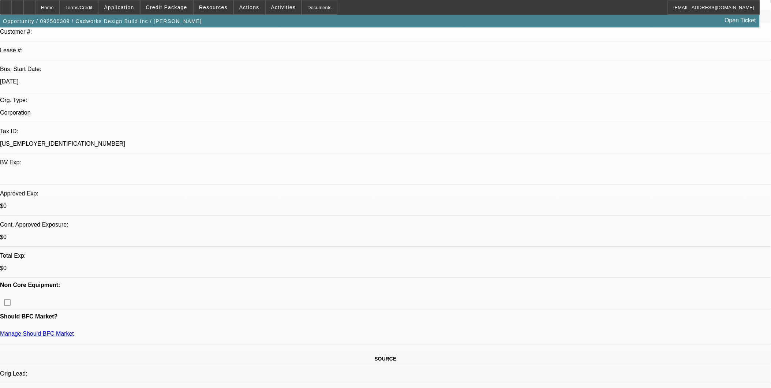
scroll to position [122, 0]
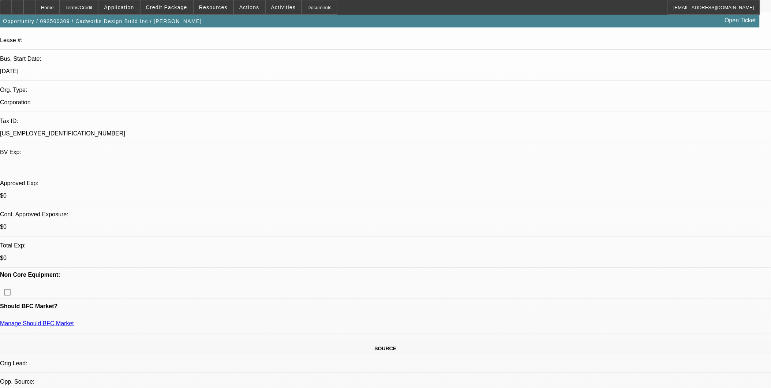
radio input "true"
drag, startPoint x: 612, startPoint y: 138, endPoint x: 611, endPoint y: 132, distance: 5.9
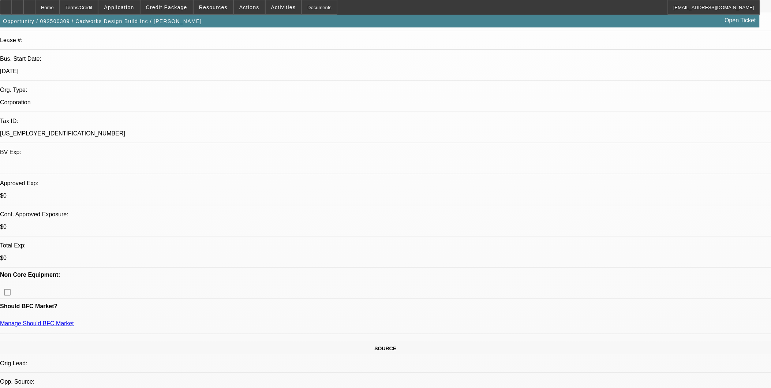
type textarea "Banks go to a different business that is active and shows Robert as sole owner …"
radio input "true"
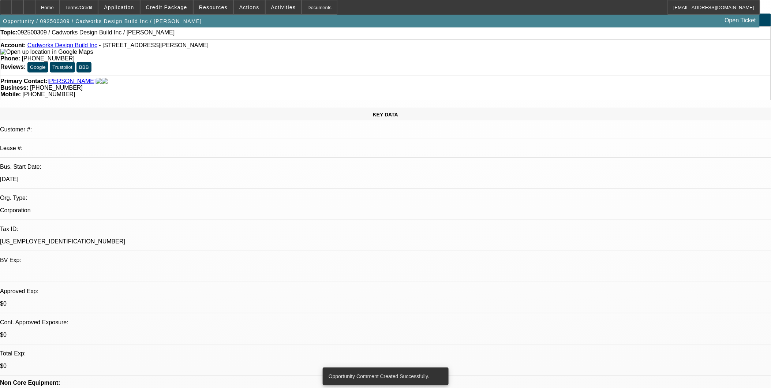
scroll to position [0, 0]
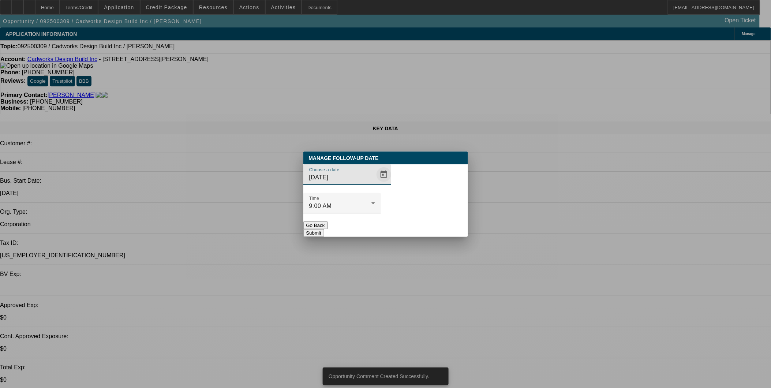
click at [376, 183] on span "Open calendar" at bounding box center [384, 175] width 18 height 18
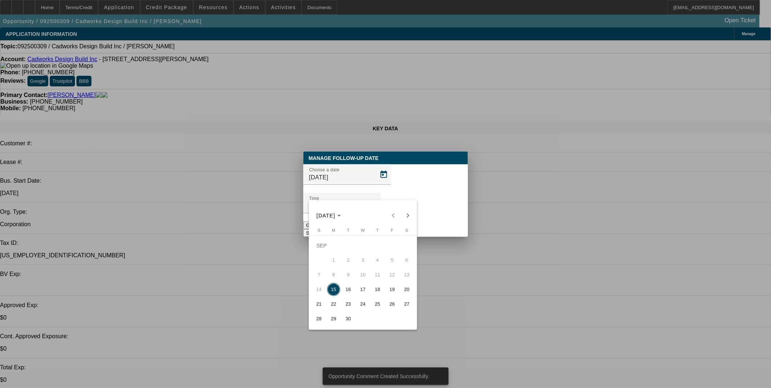
click at [346, 292] on span "16" at bounding box center [348, 289] width 13 height 13
type input "9/16/2025"
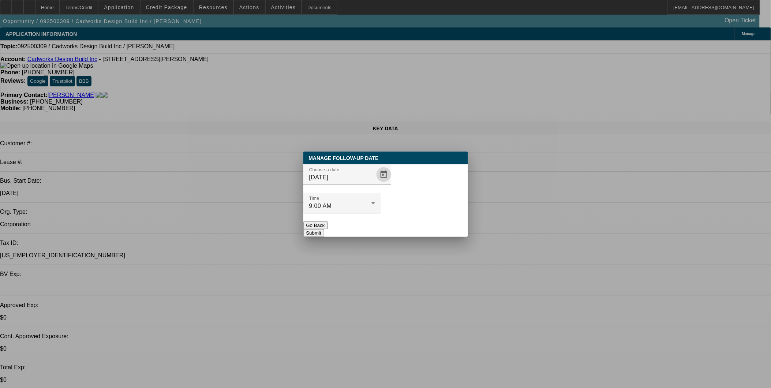
click at [324, 229] on button "Submit" at bounding box center [313, 233] width 21 height 8
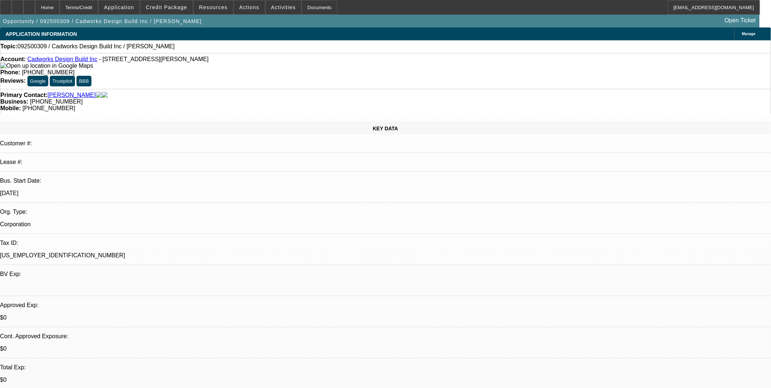
radio input "true"
type textarea "M"
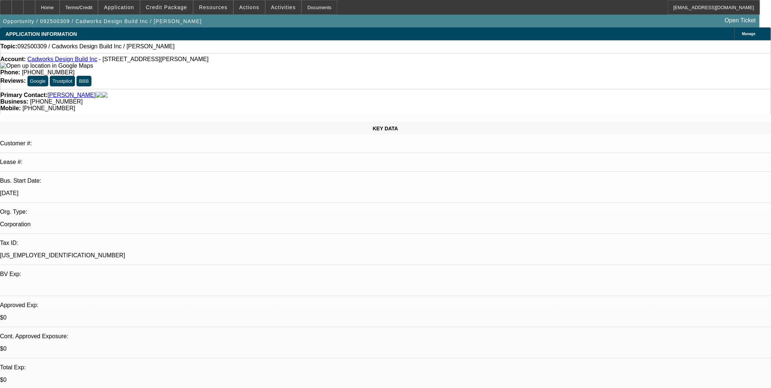
paste textarea "Understood. They are two separate business entities though so I will need the b…"
type textarea "Banks to wrong business in file - asked Harris for updated banks and if that bu…"
radio input "true"
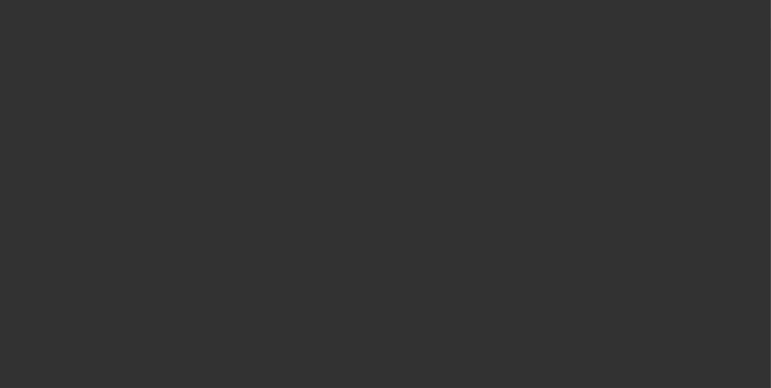
scroll to position [0, 0]
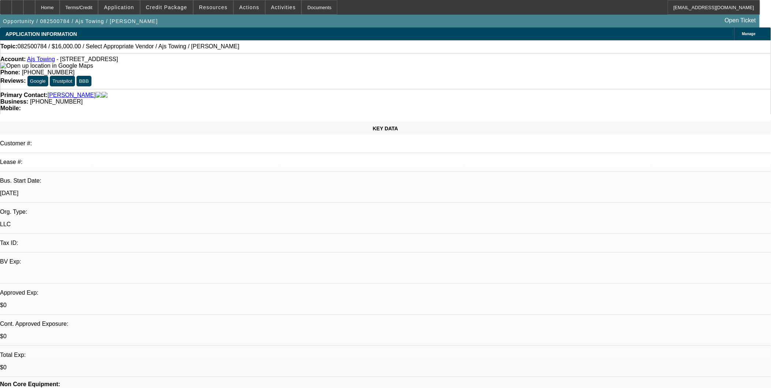
select select "0"
select select "2"
select select "0.1"
select select "4"
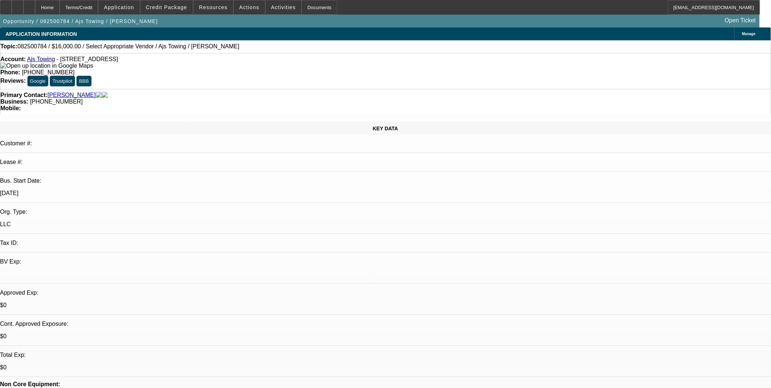
click at [44, 59] on link "Ajs Towing" at bounding box center [41, 59] width 28 height 6
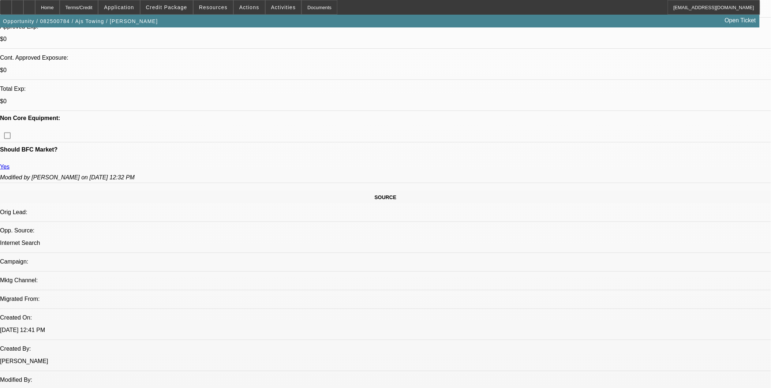
scroll to position [284, 0]
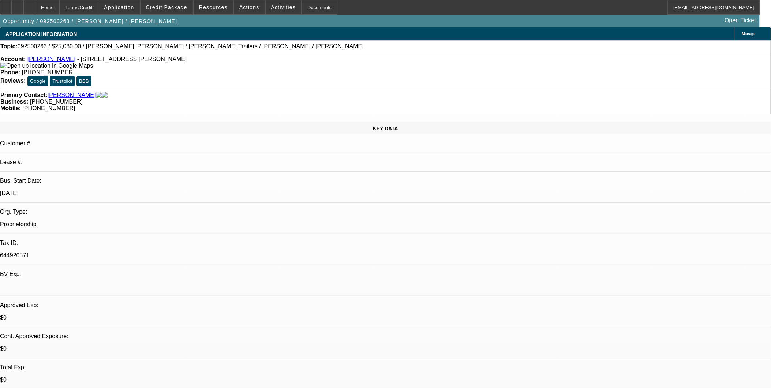
select select "0"
select select "2"
select select "0"
select select "2"
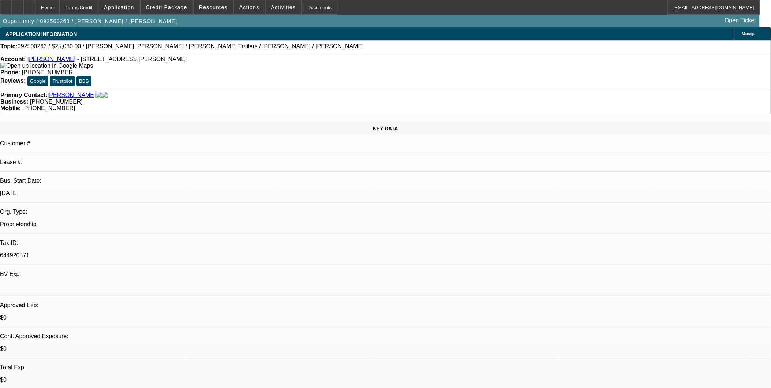
select select "0"
select select "0.2"
select select "2"
select select "0"
select select "1"
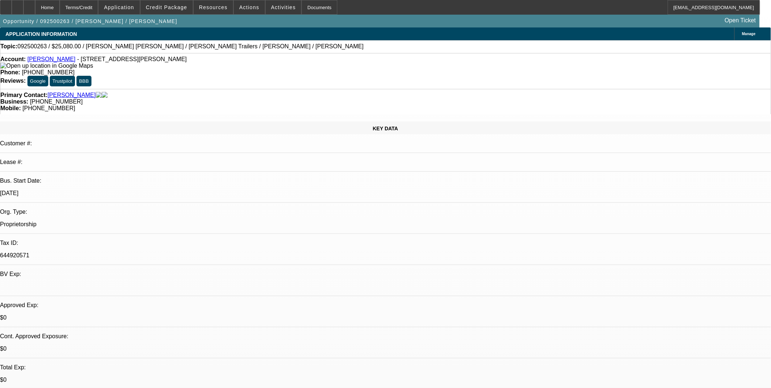
select select "2"
select select "6"
select select "1"
select select "2"
select select "6"
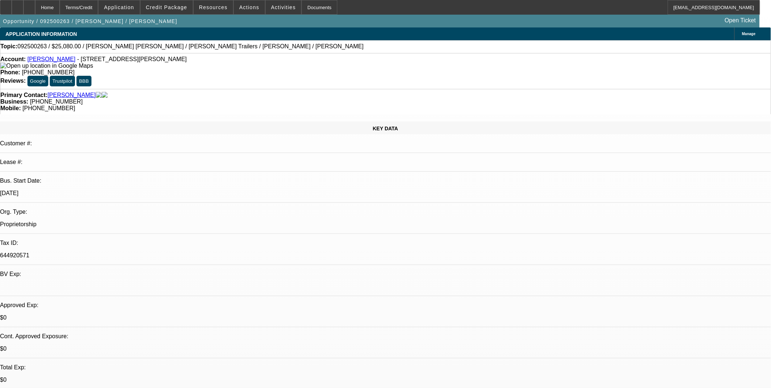
select select "1"
select select "2"
select select "6"
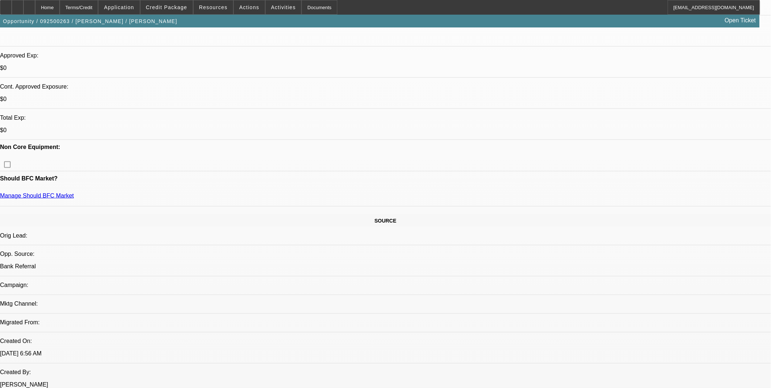
scroll to position [203, 0]
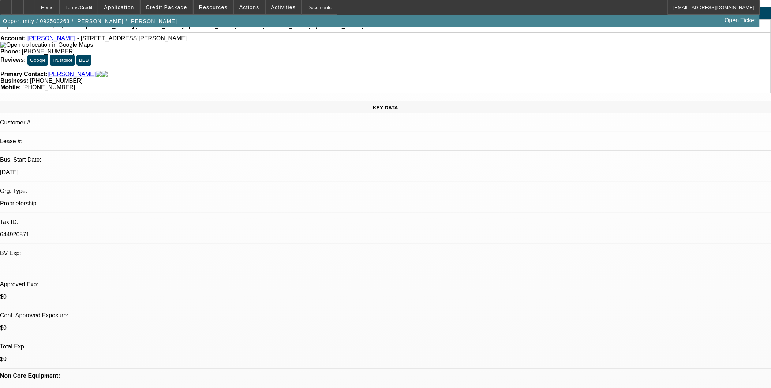
scroll to position [41, 0]
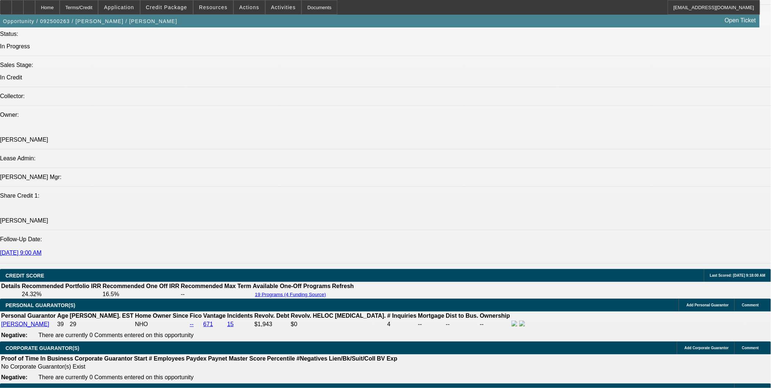
scroll to position [854, 0]
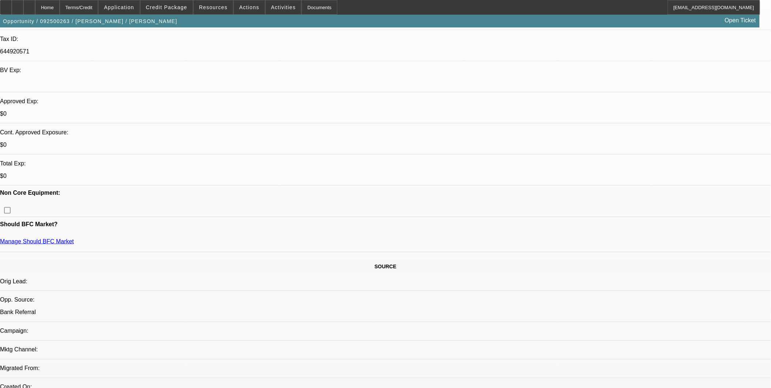
scroll to position [203, 0]
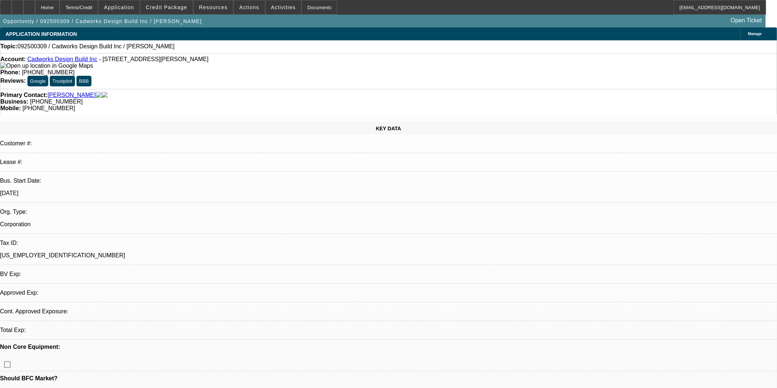
select select "0"
select select "2"
select select "0"
select select "6"
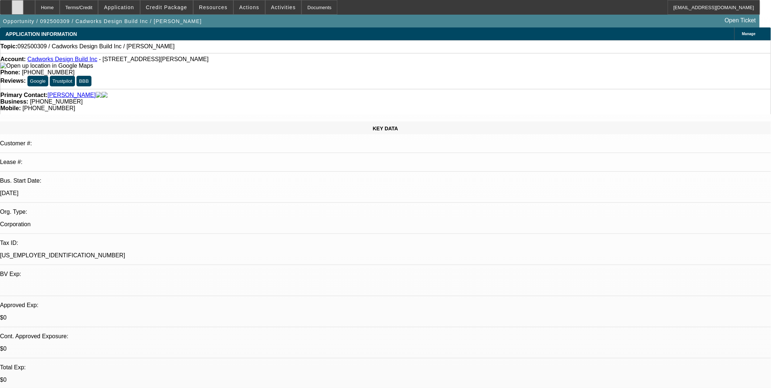
click at [23, 10] on div at bounding box center [18, 7] width 12 height 15
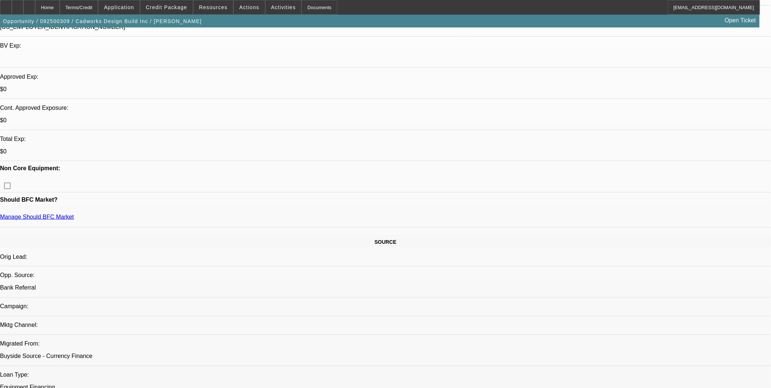
scroll to position [284, 0]
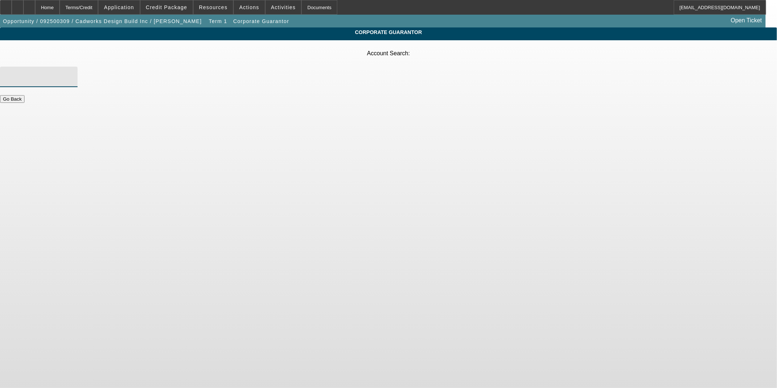
click at [72, 72] on input "Account Search" at bounding box center [39, 76] width 66 height 9
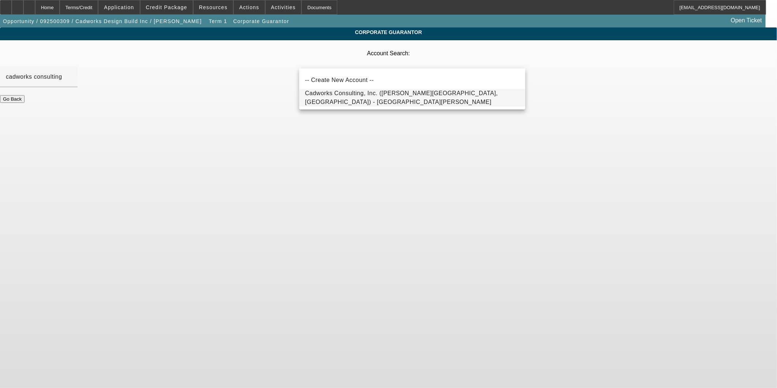
click at [364, 106] on div "-- Create New Account -- Cadworks Consulting, Inc. ([PERSON_NAME][GEOGRAPHIC_DA…" at bounding box center [412, 88] width 226 height 41
click at [375, 98] on span "Cadworks Consulting, Inc. ([PERSON_NAME][GEOGRAPHIC_DATA], [GEOGRAPHIC_DATA]) -…" at bounding box center [401, 97] width 193 height 15
type input "Cadworks Consulting, Inc. ([PERSON_NAME][GEOGRAPHIC_DATA], [GEOGRAPHIC_DATA]) -…"
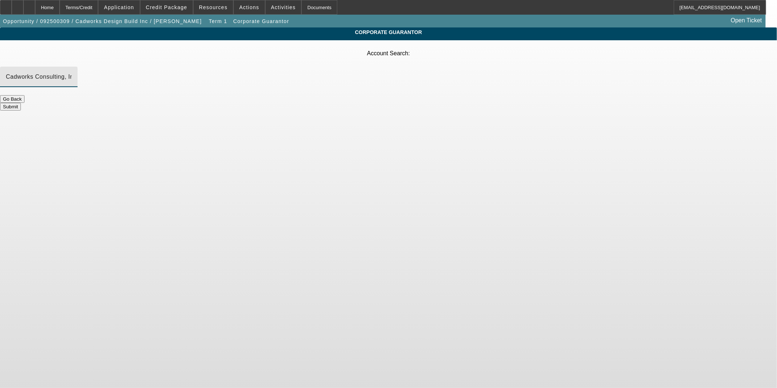
click at [21, 103] on button "Submit" at bounding box center [10, 107] width 21 height 8
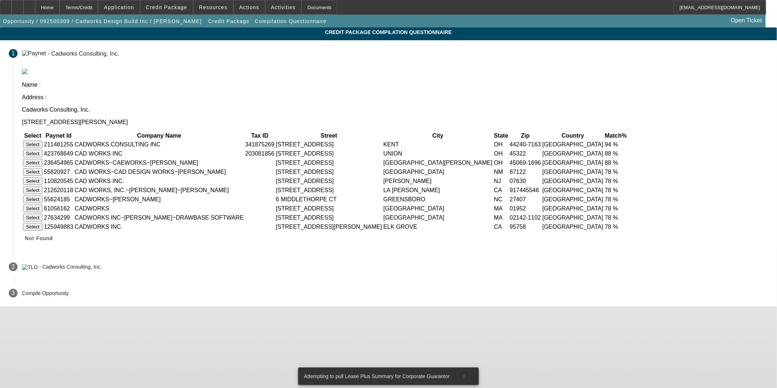
click at [42, 141] on button "Select" at bounding box center [32, 145] width 19 height 8
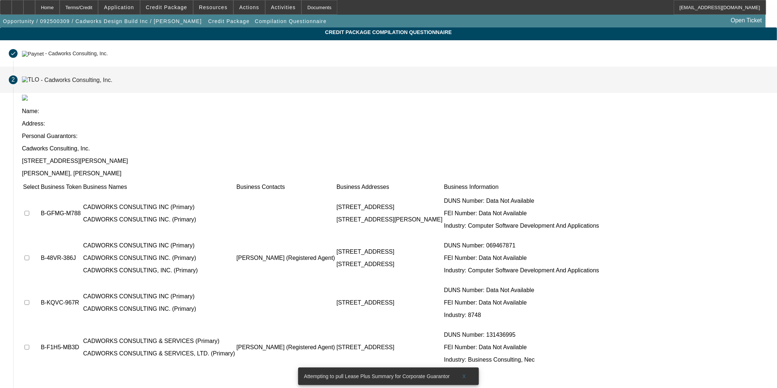
click at [29, 211] on input "checkbox" at bounding box center [27, 213] width 5 height 5
checkbox input "true"
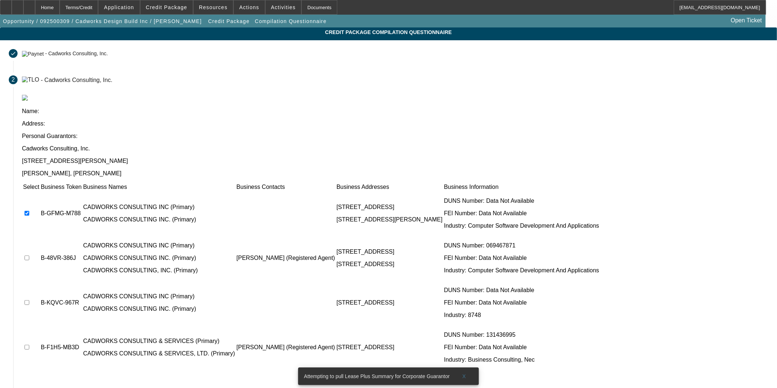
click at [29, 255] on input "checkbox" at bounding box center [27, 257] width 5 height 5
checkbox input "true"
click at [29, 300] on input "checkbox" at bounding box center [27, 302] width 5 height 5
checkbox input "true"
click at [29, 345] on input "checkbox" at bounding box center [27, 347] width 5 height 5
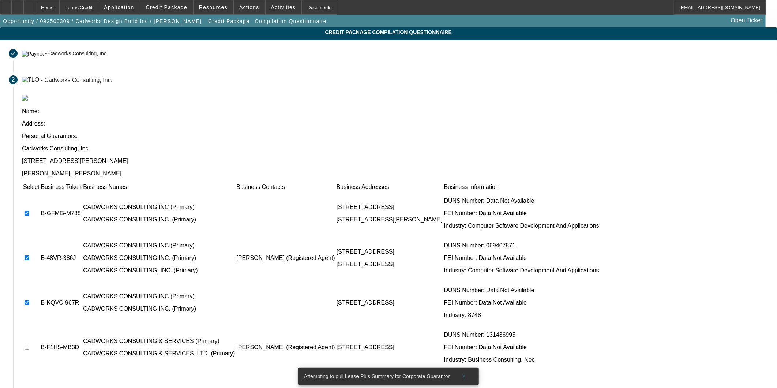
checkbox input "true"
click at [25, 388] on icon at bounding box center [25, 391] width 0 height 6
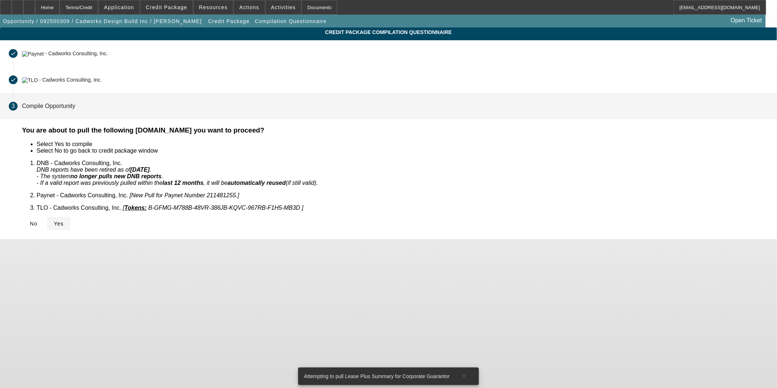
click at [70, 215] on span at bounding box center [58, 224] width 23 height 18
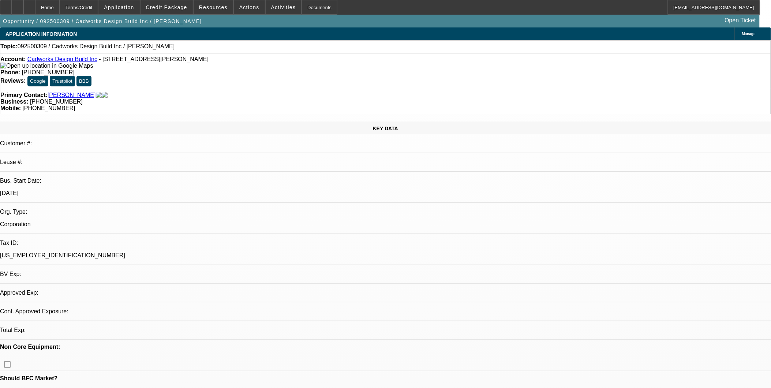
select select "0"
select select "2"
select select "0"
select select "6"
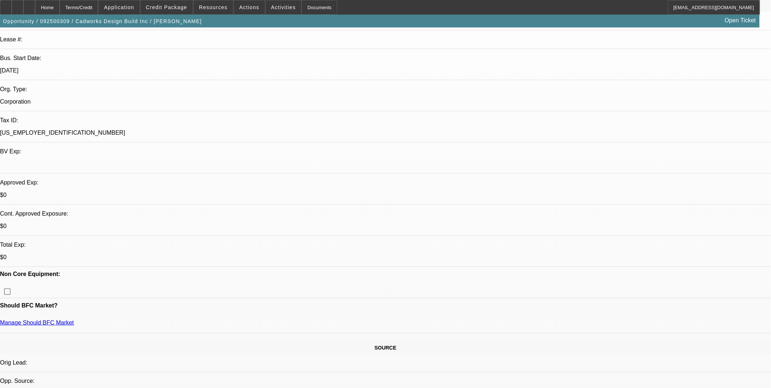
scroll to position [122, 0]
